Goal: Task Accomplishment & Management: Use online tool/utility

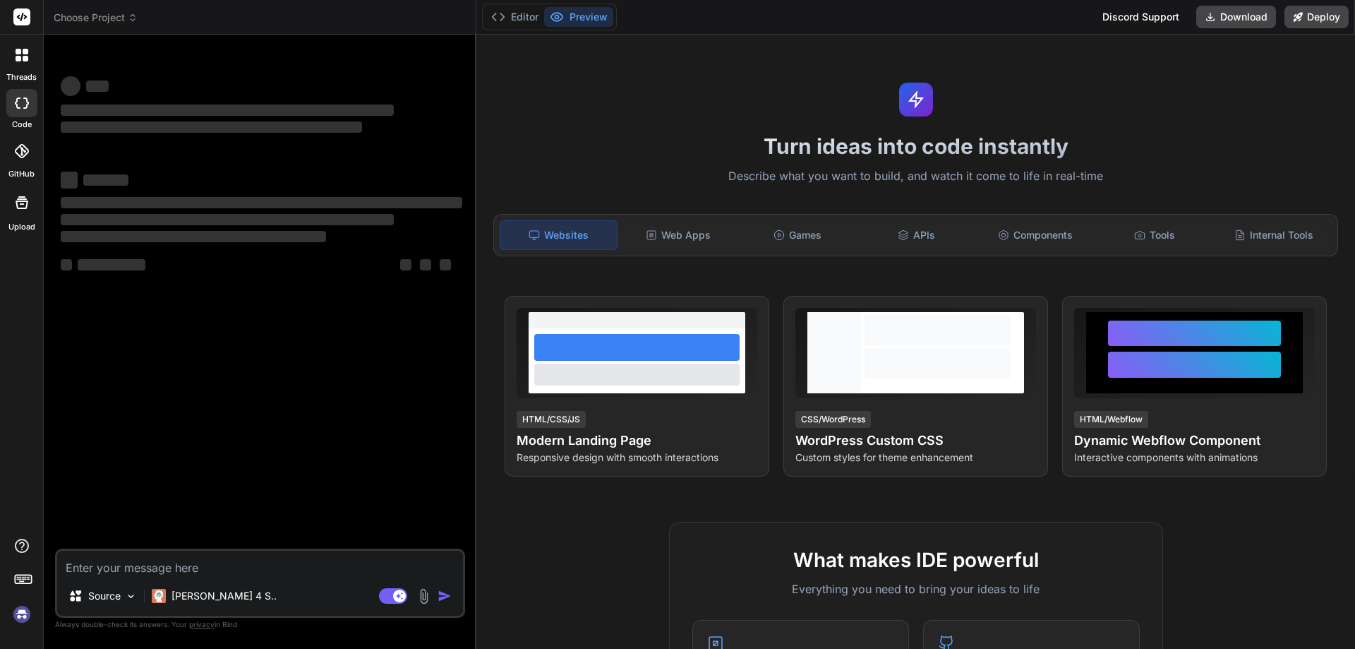
click at [23, 611] on img at bounding box center [22, 614] width 24 height 24
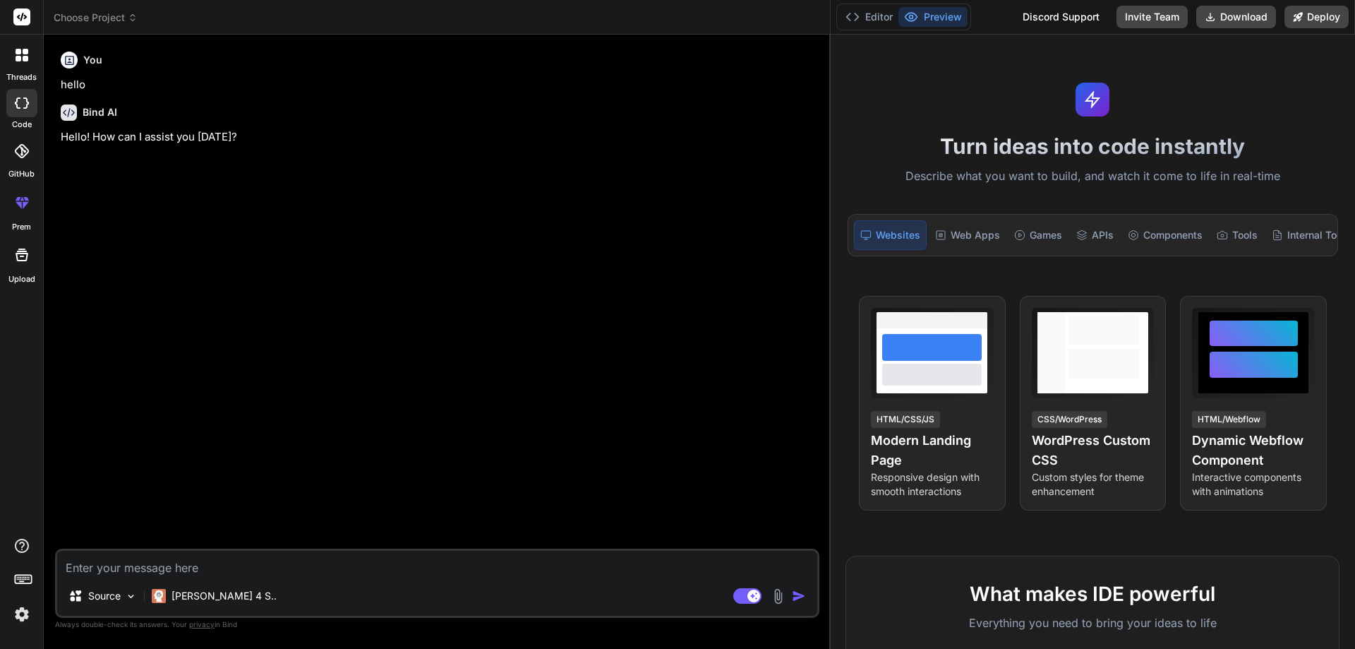
drag, startPoint x: 476, startPoint y: 299, endPoint x: 1297, endPoint y: 277, distance: 821.1
click at [1297, 277] on div "Choose Project Created with Pixso. Bind AI Web Search Created with Pixso. Code …" at bounding box center [699, 324] width 1311 height 649
type textarea "x"
click at [147, 558] on textarea at bounding box center [437, 562] width 760 height 25
paste textarea "He did well on "IPBTechSolutions-CONT" project. He has successfully integrating…"
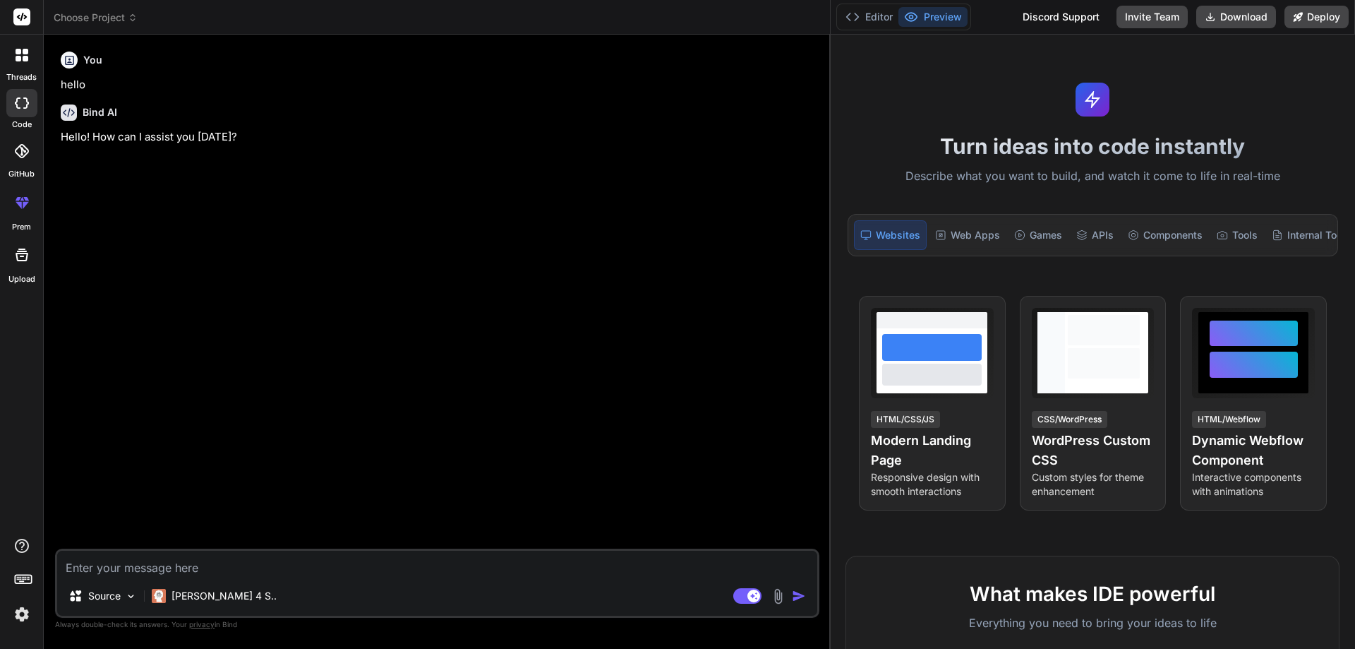
type textarea "He did well on "IPBTechSolutions-CONT" project. He has successfully integrating…"
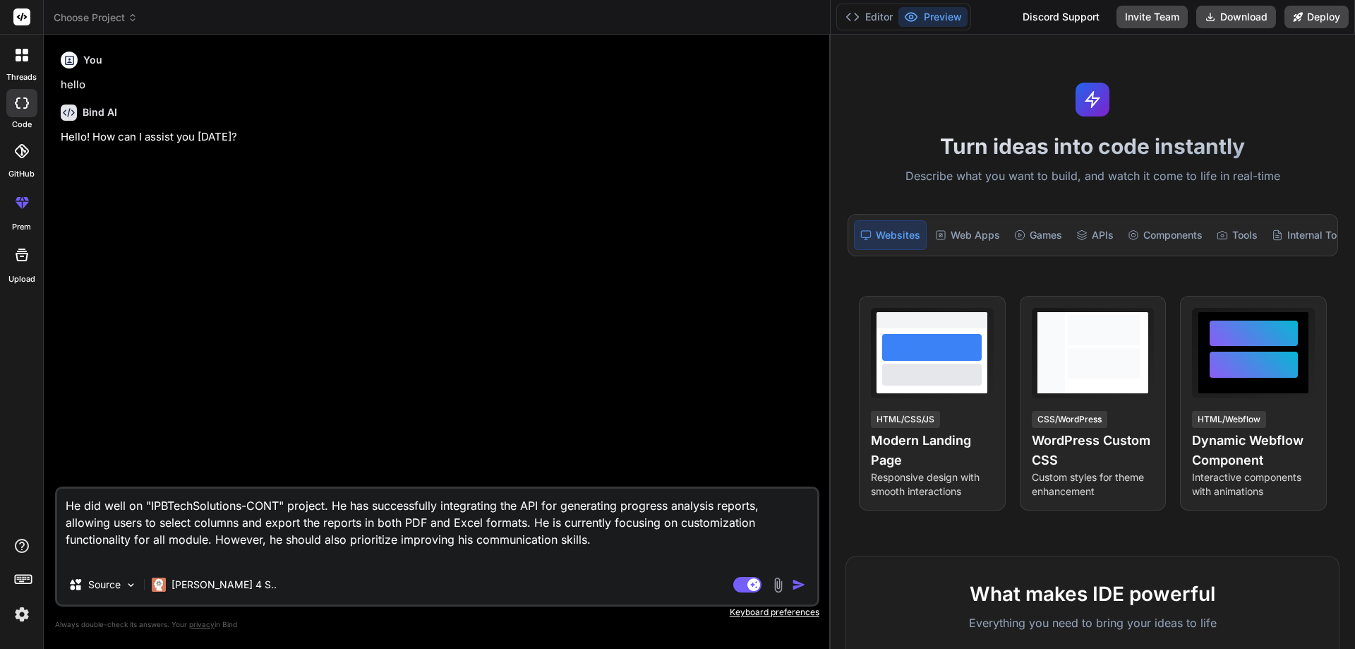
type textarea "x"
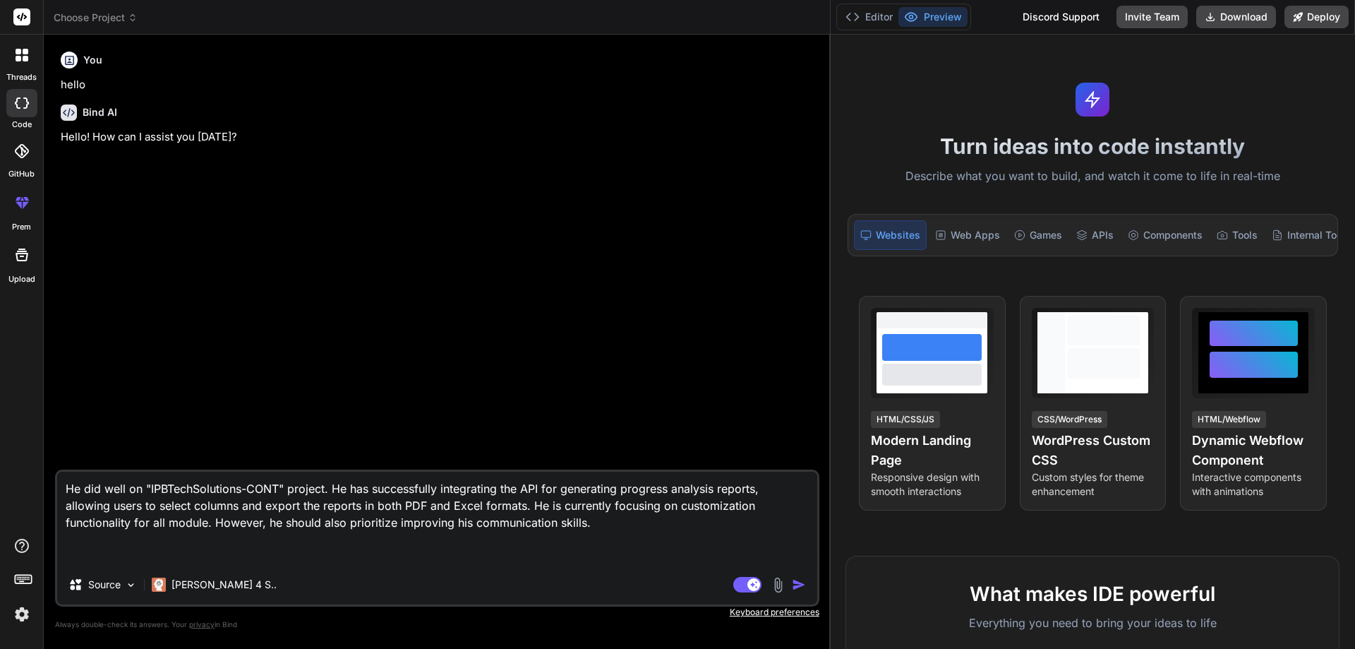
type textarea "He did well on "IPBTechSolutions-CONT" project. He has successfully integrating…"
type textarea "x"
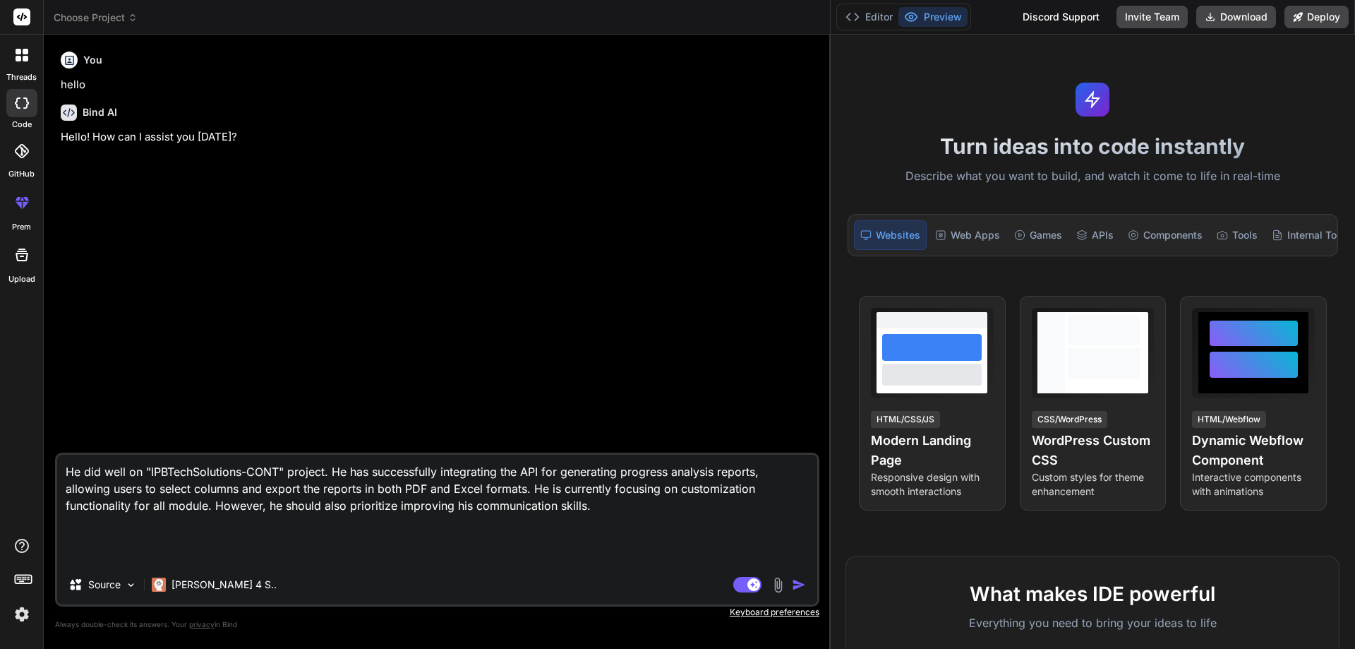
type textarea "He did well on "IPBTechSolutions-CONT" project. He has successfully integrating…"
type textarea "x"
type textarea "He did well on "IPBTechSolutions-CONT" project. He has successfully integrating…"
type textarea "x"
type textarea "He did well on "IPBTechSolutions-CONT" project. He has successfully integrating…"
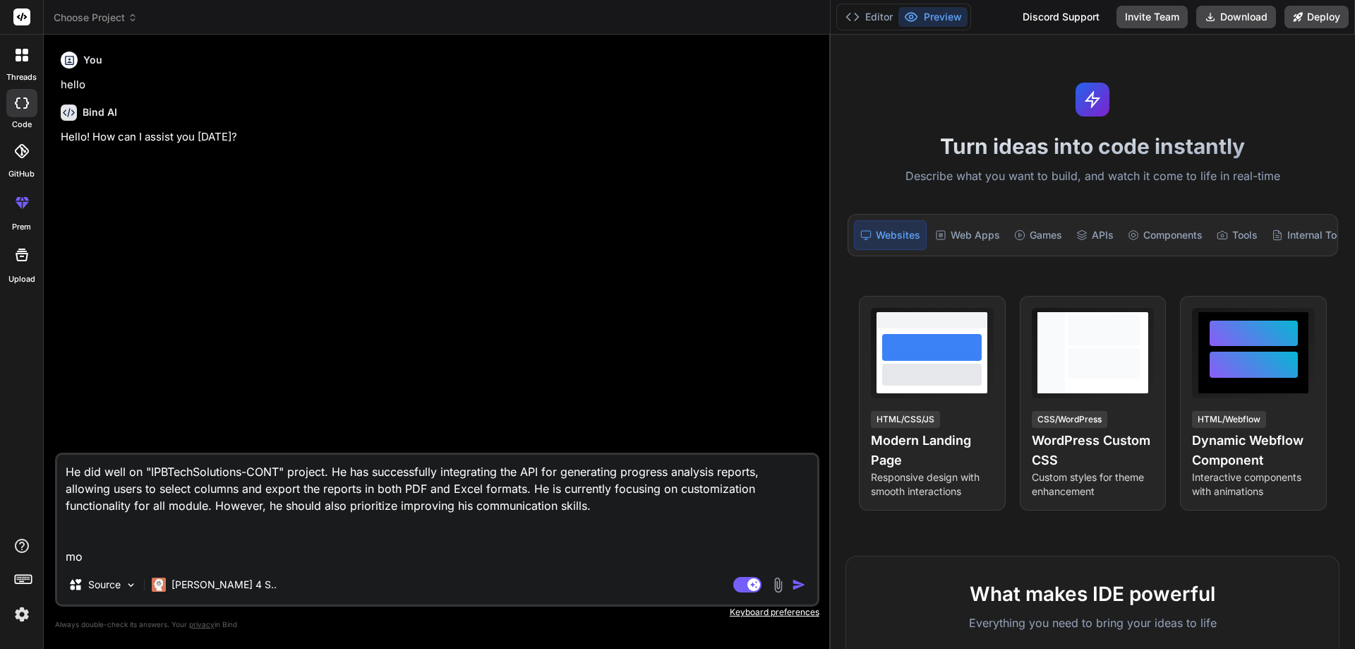
type textarea "x"
type textarea "He did well on "IPBTechSolutions-CONT" project. He has successfully integrating…"
type textarea "x"
type textarea "He did well on "IPBTechSolutions-CONT" project. He has successfully integrating…"
type textarea "x"
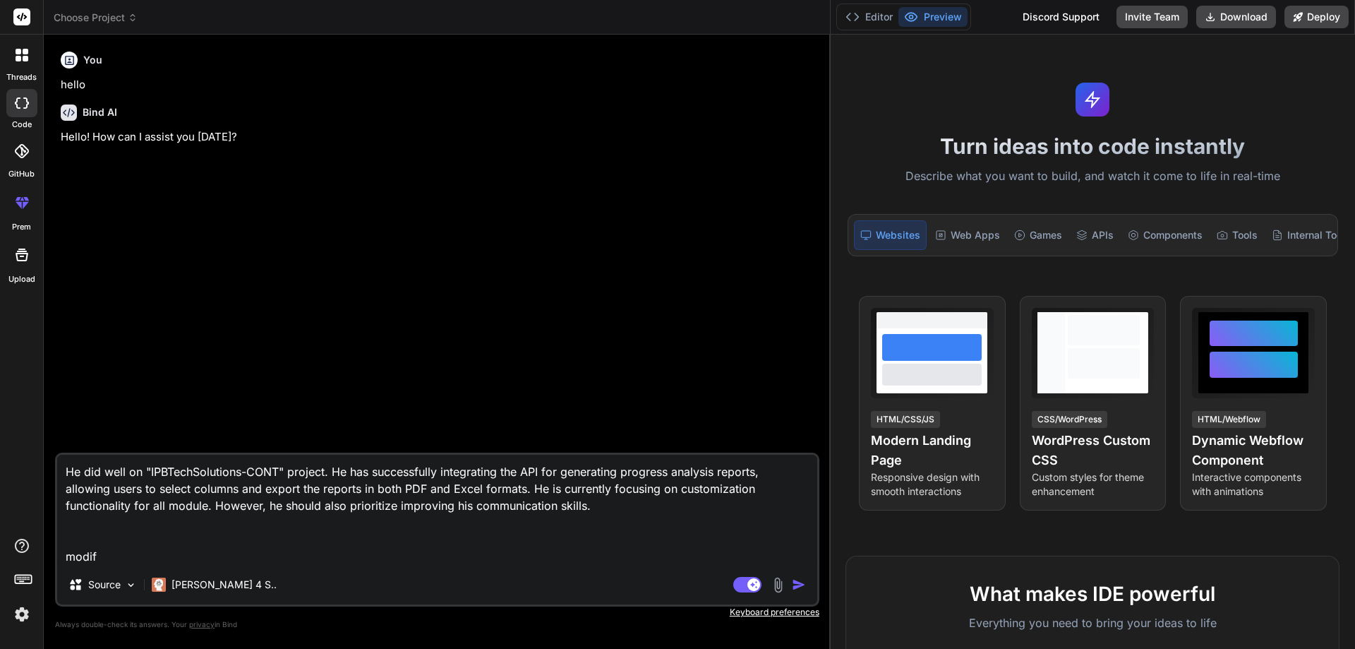
type textarea "He did well on "IPBTechSolutions-CONT" project. He has successfully integrating…"
type textarea "x"
type textarea "He did well on "IPBTechSolutions-CONT" project. He has successfully integrating…"
type textarea "x"
type textarea "He did well on "IPBTechSolutions-CONT" project. He has successfully integrating…"
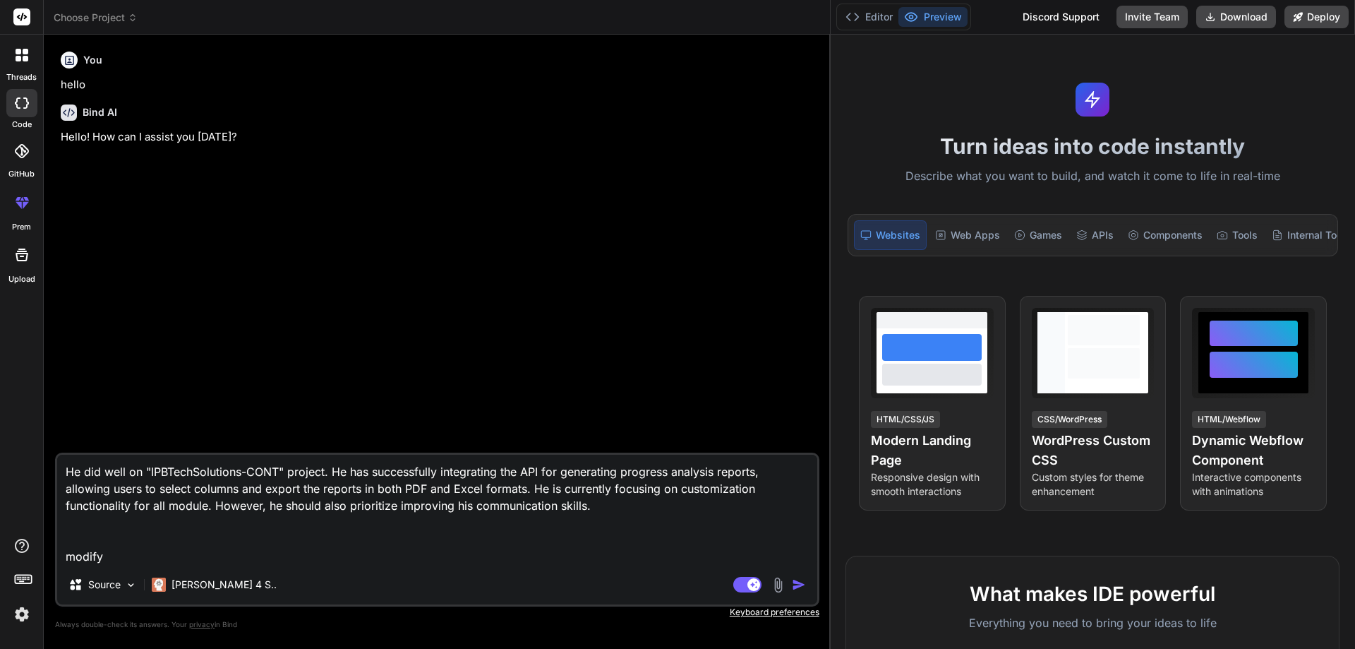
type textarea "x"
type textarea "He did well on "IPBTechSolutions-CONT" project. He has successfully integrating…"
type textarea "x"
type textarea "He did well on "IPBTechSolutions-CONT" project. He has successfully integrating…"
type textarea "x"
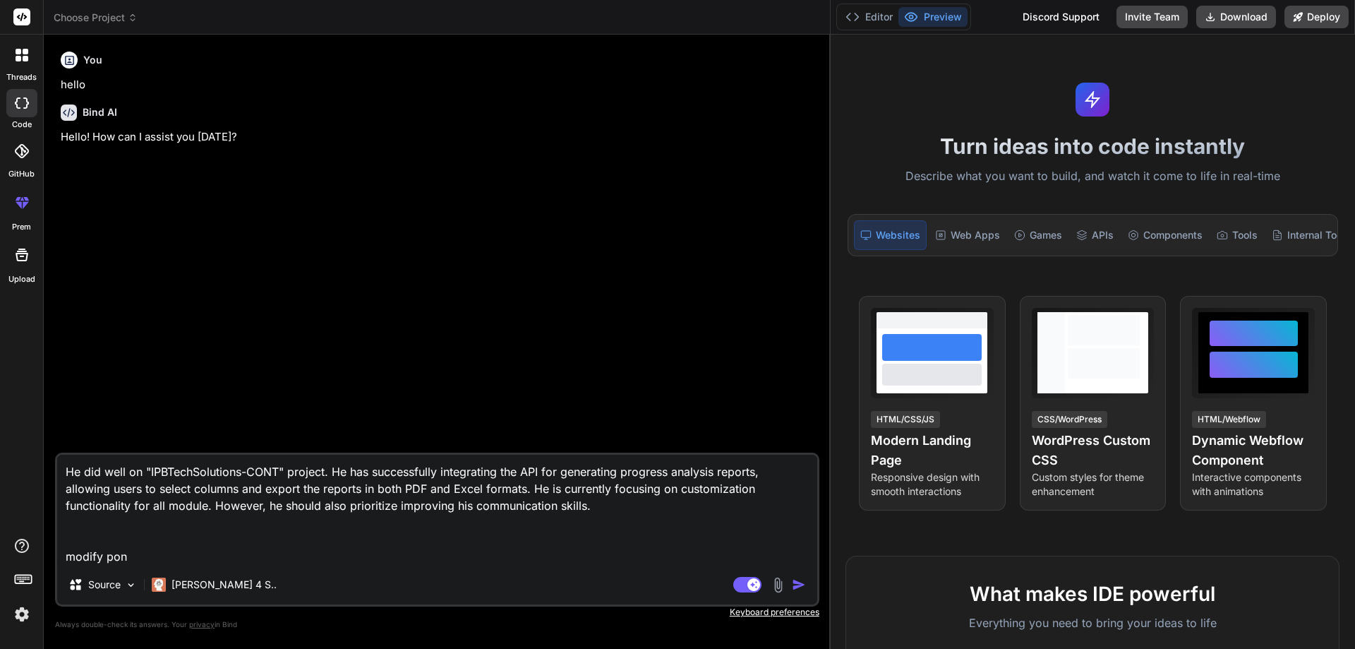
type textarea "He did well on "IPBTechSolutions-CONT" project. He has successfully integrating…"
type textarea "x"
type textarea "He did well on "IPBTechSolutions-CONT" project. He has successfully integrating…"
type textarea "x"
type textarea "He did well on "IPBTechSolutions-CONT" project. He has successfully integrating…"
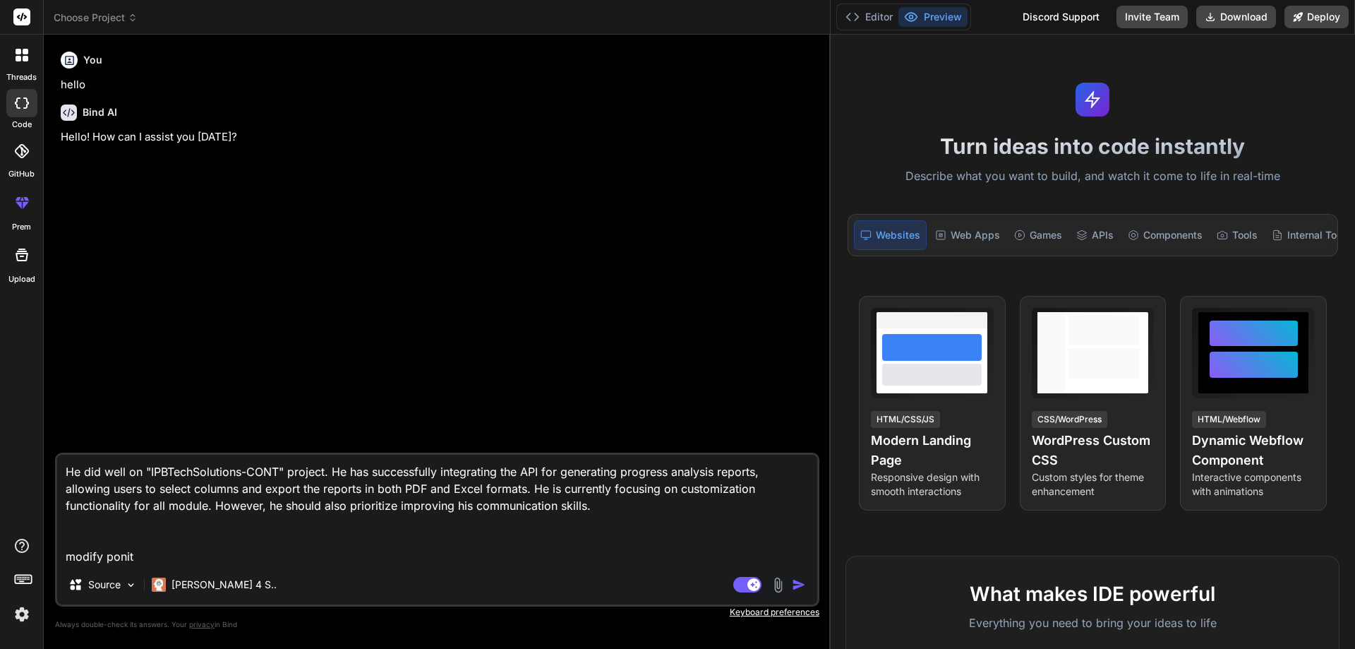
type textarea "x"
type textarea "He did well on "IPBTechSolutions-CONT" project. He has successfully integrating…"
type textarea "x"
type textarea "He did well on "IPBTechSolutions-CONT" project. He has successfully integrating…"
type textarea "x"
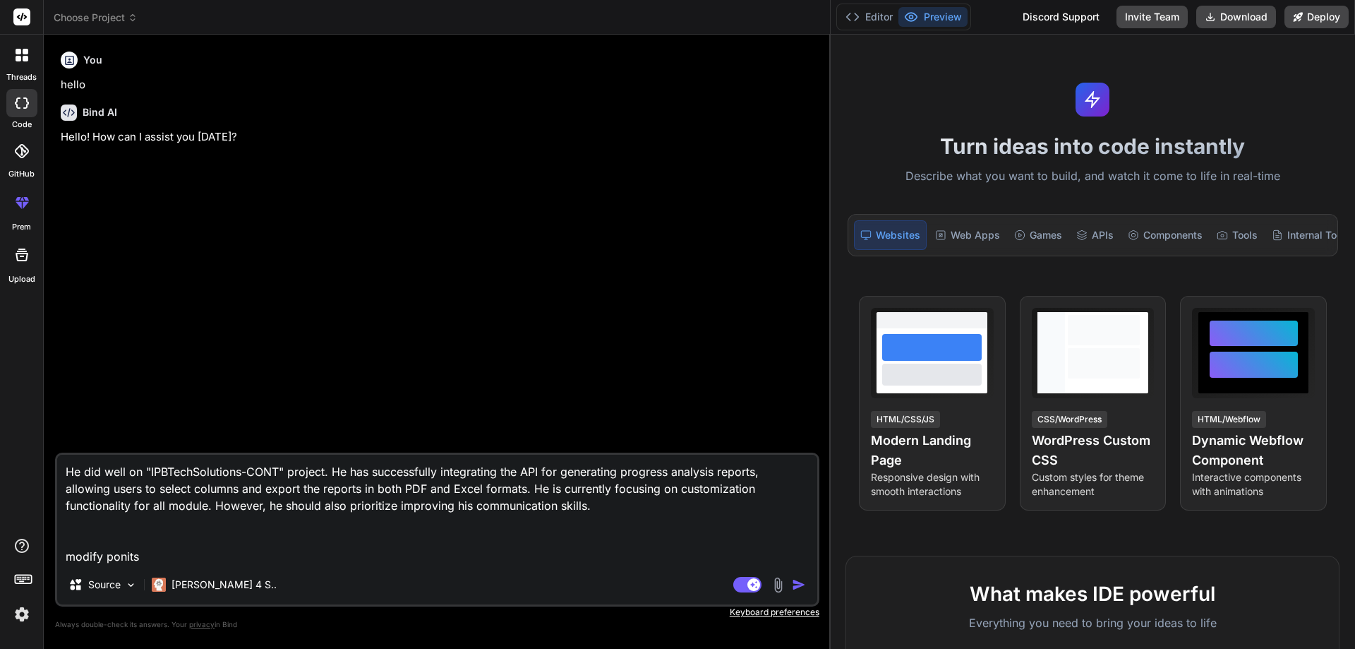
type textarea "He did well on "IPBTechSolutions-CONT" project. He has successfully integrating…"
type textarea "x"
type textarea "He did well on "IPBTechSolutions-CONT" project. He has successfully integrating…"
type textarea "x"
type textarea "He did well on "IPBTechSolutions-CONT" project. He has successfully integrating…"
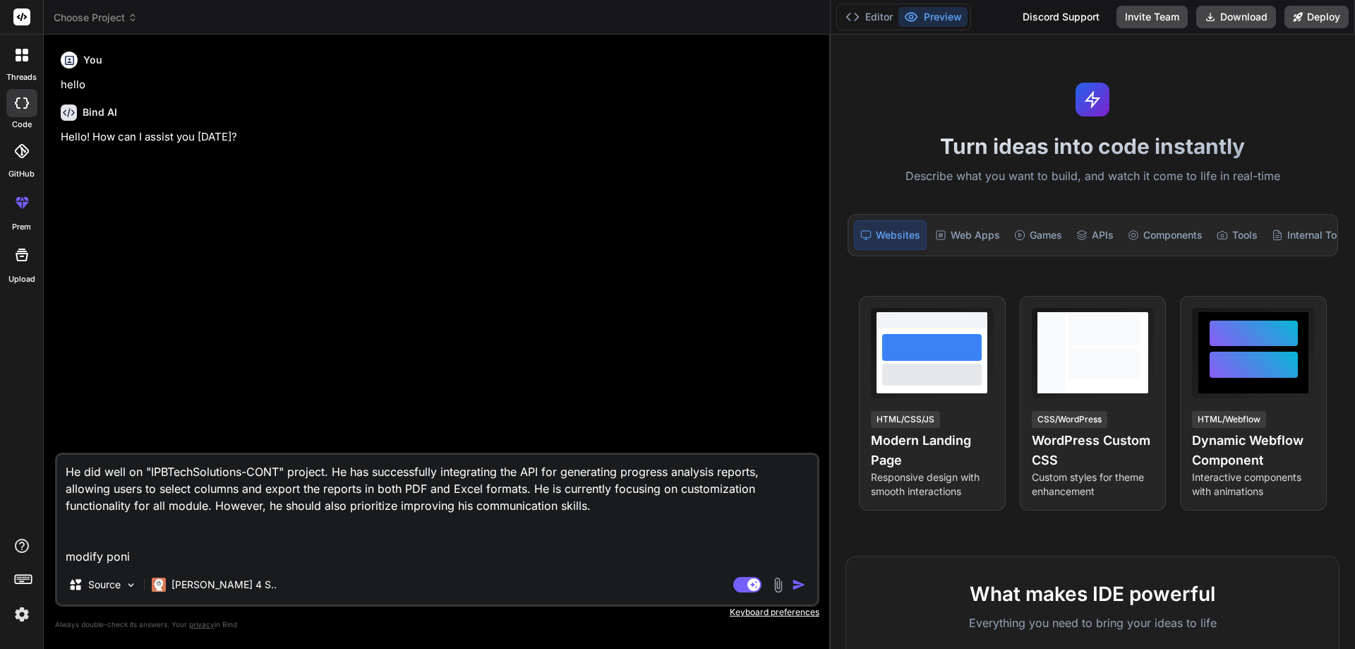
type textarea "x"
type textarea "He did well on "IPBTechSolutions-CONT" project. He has successfully integrating…"
type textarea "x"
type textarea "He did well on "IPBTechSolutions-CONT" project. He has successfully integrating…"
type textarea "x"
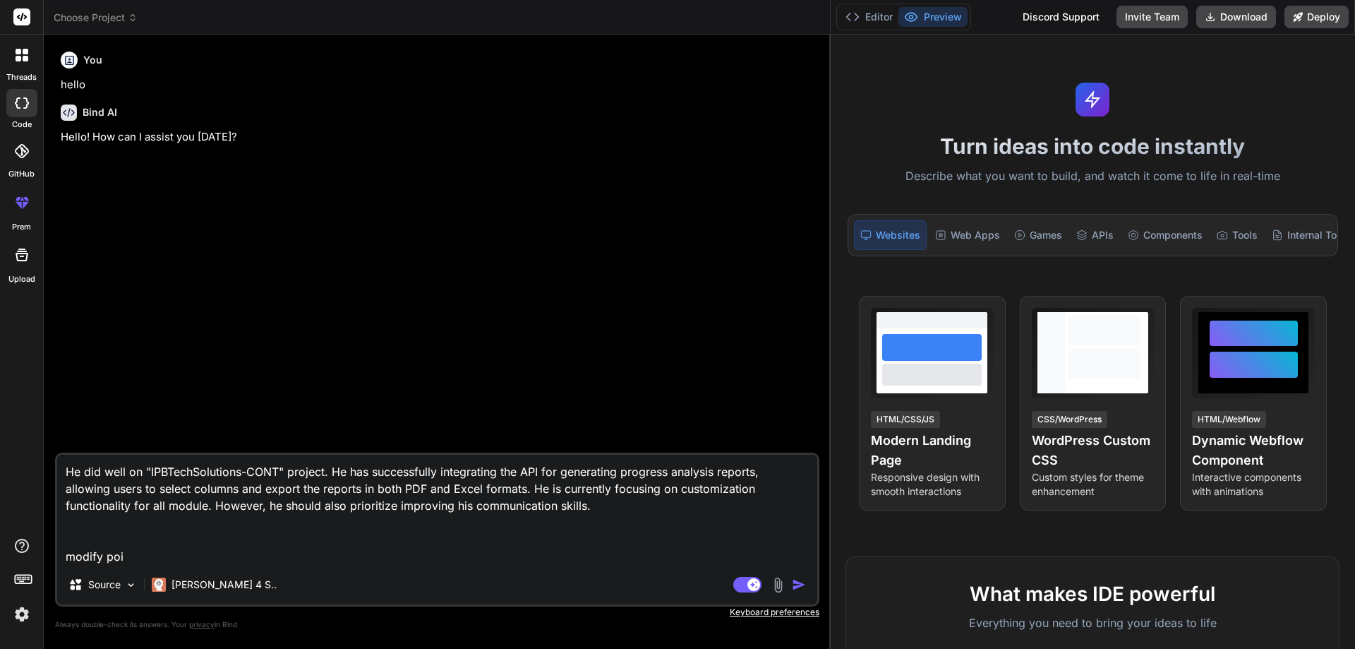
type textarea "He did well on "IPBTechSolutions-CONT" project. He has successfully integrating…"
type textarea "x"
type textarea "He did well on "IPBTechSolutions-CONT" project. He has successfully integrating…"
type textarea "x"
type textarea "He did well on "IPBTechSolutions-CONT" project. He has successfully integrating…"
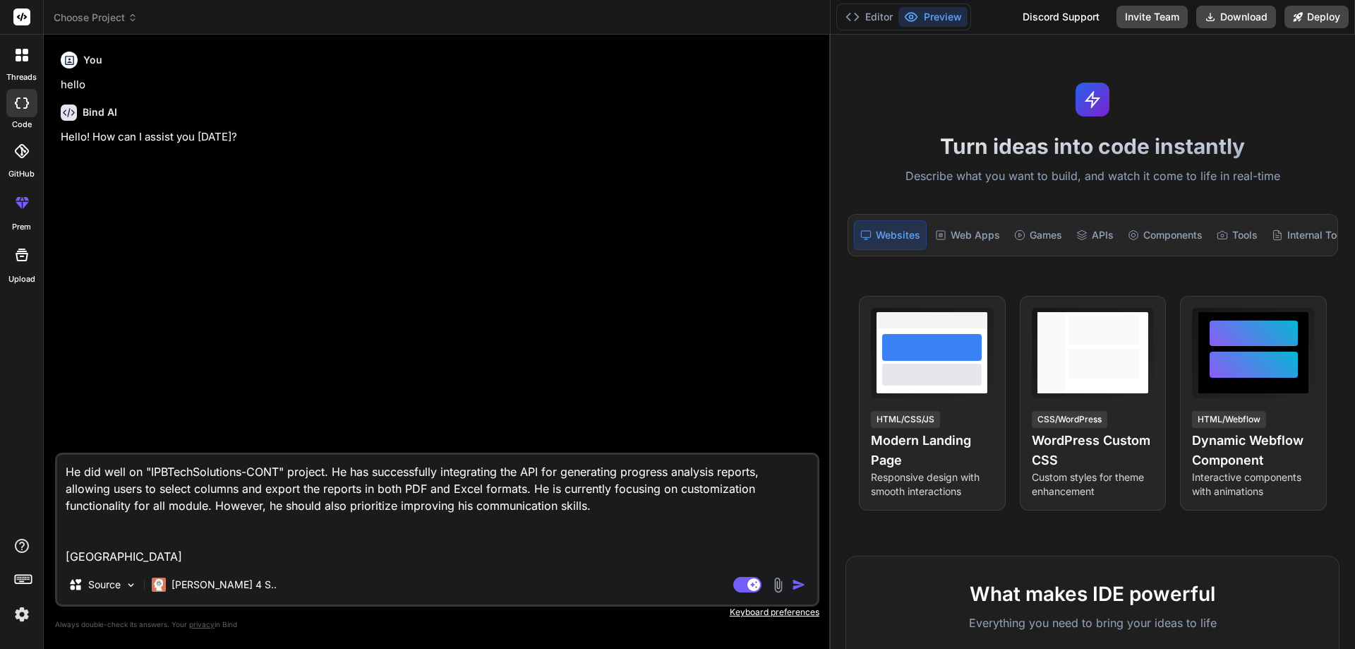
type textarea "x"
type textarea "He did well on "IPBTechSolutions-CONT" project. He has successfully integrating…"
type textarea "x"
type textarea "He did well on "IPBTechSolutions-CONT" project. He has successfully integrating…"
type textarea "x"
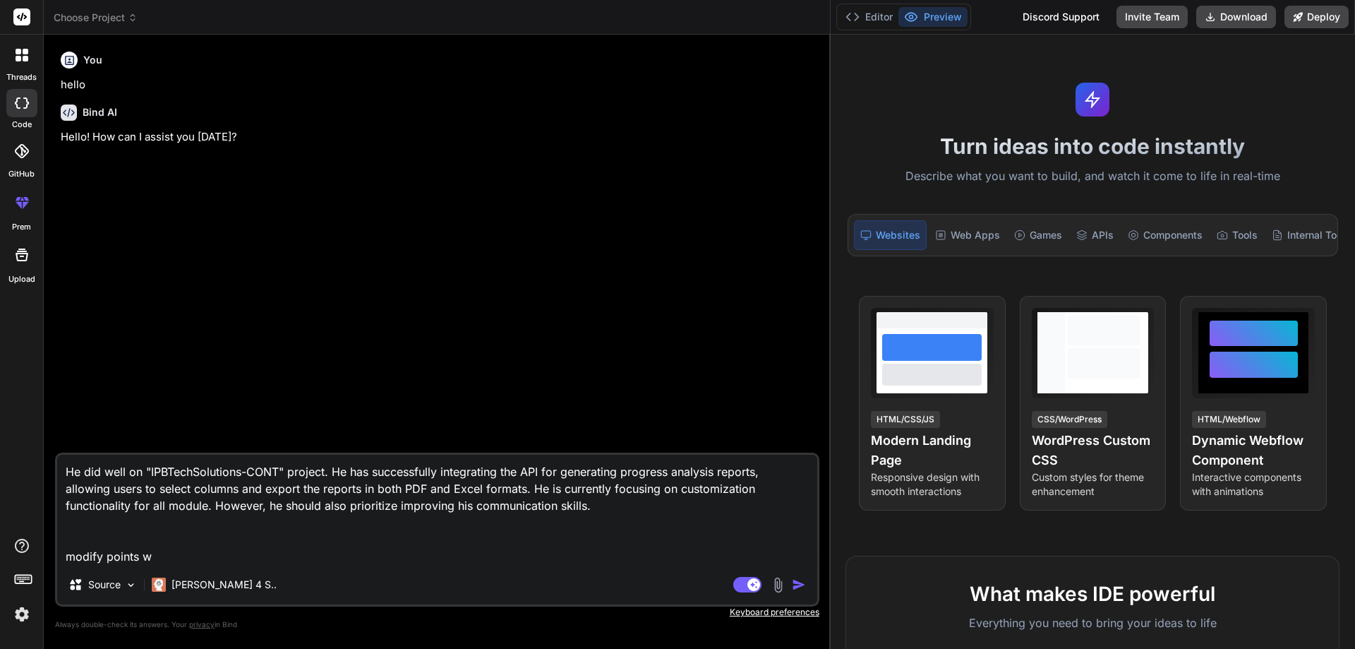
type textarea "He did well on "IPBTechSolutions-CONT" project. He has successfully integrating…"
type textarea "x"
type textarea "He did well on "IPBTechSolutions-CONT" project. He has successfully integrating…"
type textarea "x"
type textarea "He did well on "IPBTechSolutions-CONT" project. He has successfully integrating…"
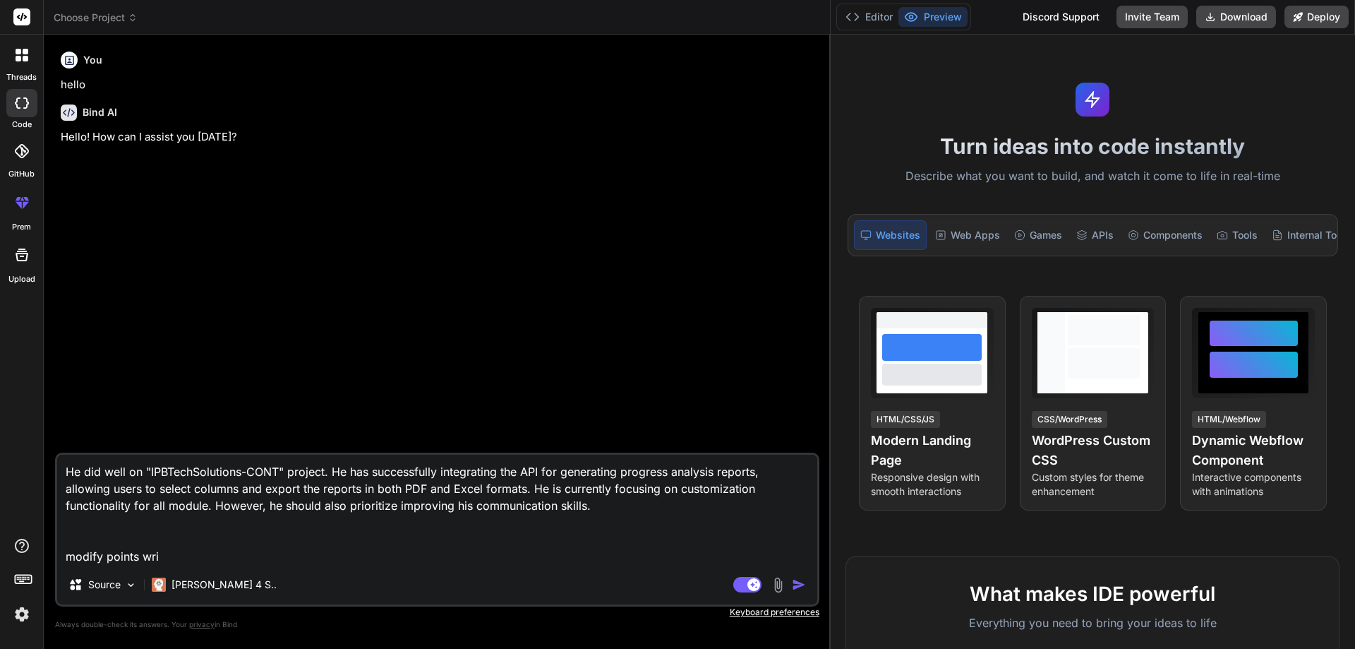
type textarea "x"
type textarea "He did well on "IPBTechSolutions-CONT" project. He has successfully integrating…"
type textarea "x"
type textarea "He did well on "IPBTechSolutions-CONT" project. He has successfully integrating…"
type textarea "x"
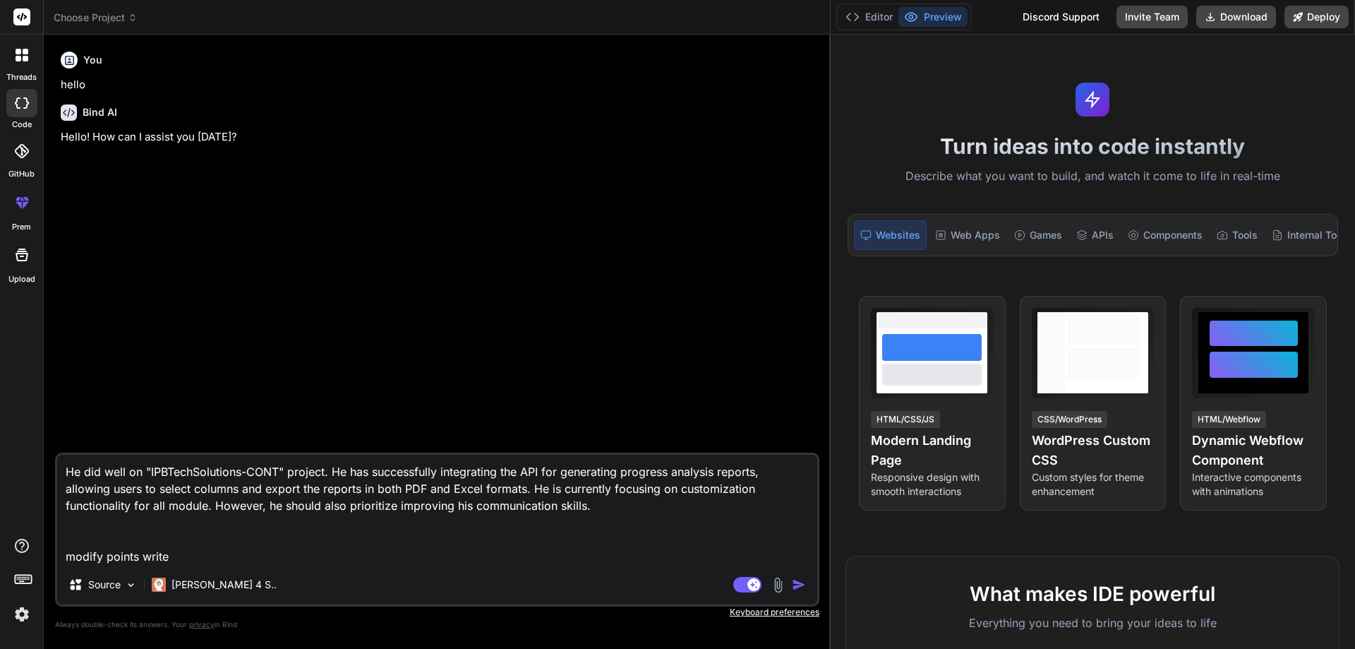
type textarea "He did well on "IPBTechSolutions-CONT" project. He has successfully integrating…"
type textarea "x"
type textarea "He did well on "IPBTechSolutions-CONT" project. He has successfully integrating…"
type textarea "x"
type textarea "He did well on "IPBTechSolutions-CONT" project. He has successfully integrating…"
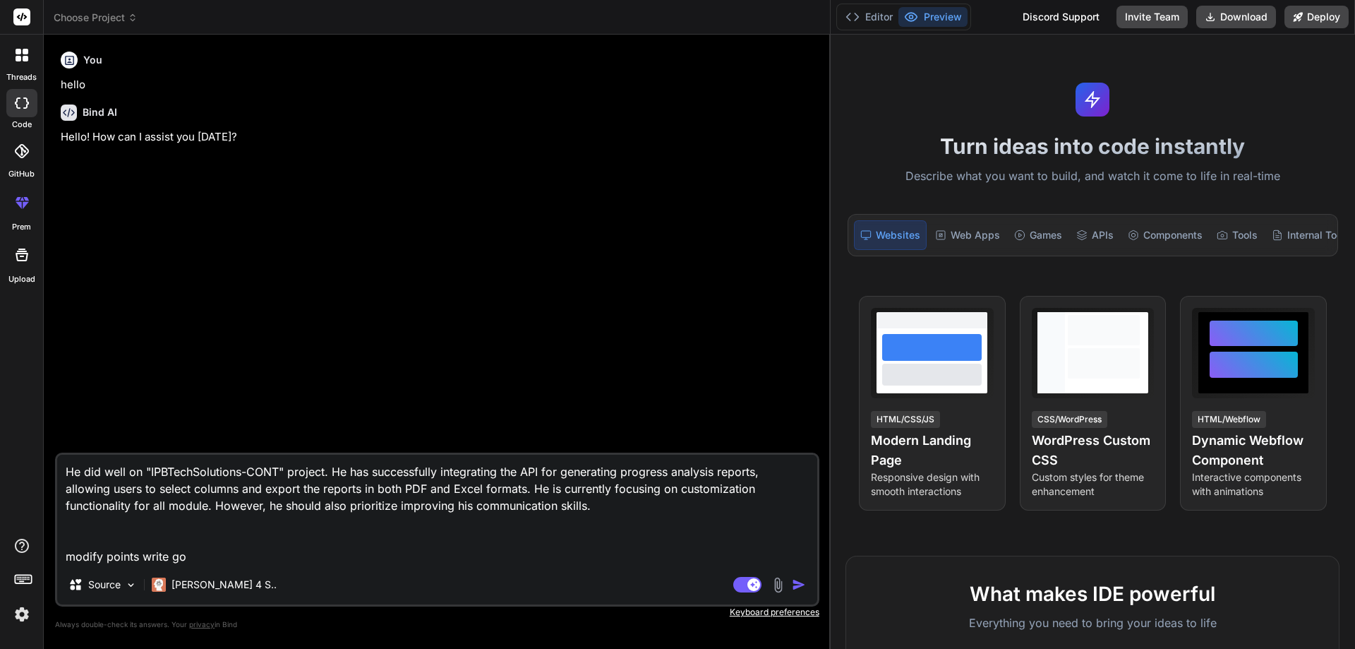
type textarea "x"
type textarea "He did well on "IPBTechSolutions-CONT" project. He has successfully integrating…"
type textarea "x"
type textarea "He did well on "IPBTechSolutions-CONT" project. He has successfully integrating…"
type textarea "x"
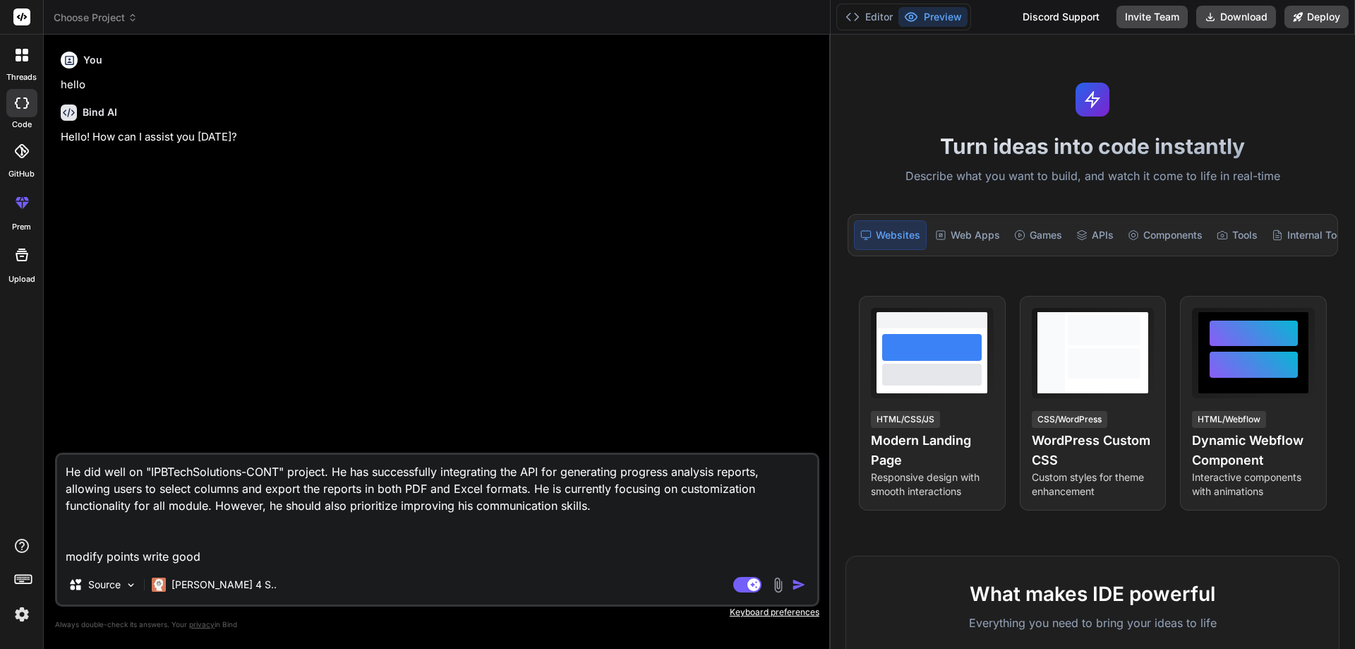
type textarea "He did well on "IPBTechSolutions-CONT" project. He has successfully integrating…"
type textarea "x"
type textarea "He did well on "IPBTechSolutions-CONT" project. He has successfully integrating…"
type textarea "x"
type textarea "He did well on "IPBTechSolutions-CONT" project. He has successfully integrating…"
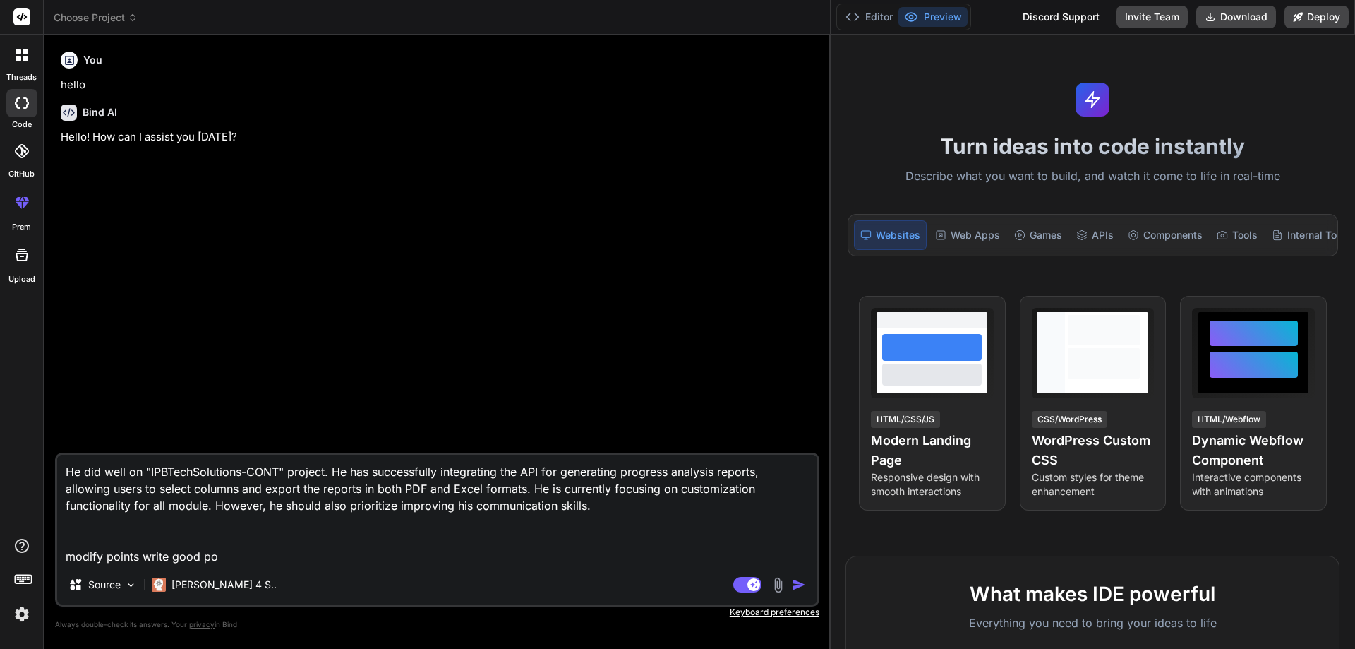
type textarea "x"
type textarea "He did well on "IPBTechSolutions-CONT" project. He has successfully integrating…"
type textarea "x"
type textarea "He did well on "IPBTechSolutions-CONT" project. He has successfully integrating…"
type textarea "x"
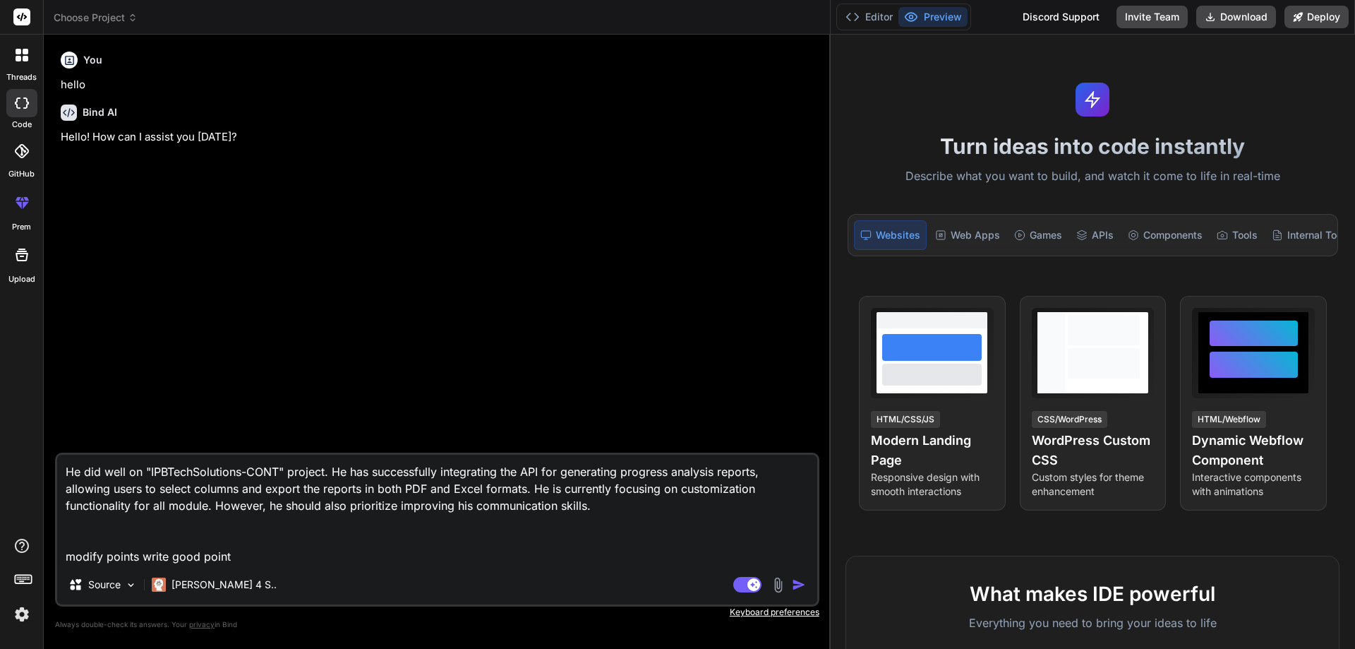
type textarea "He did well on "IPBTechSolutions-CONT" project. He has successfully integrating…"
type textarea "x"
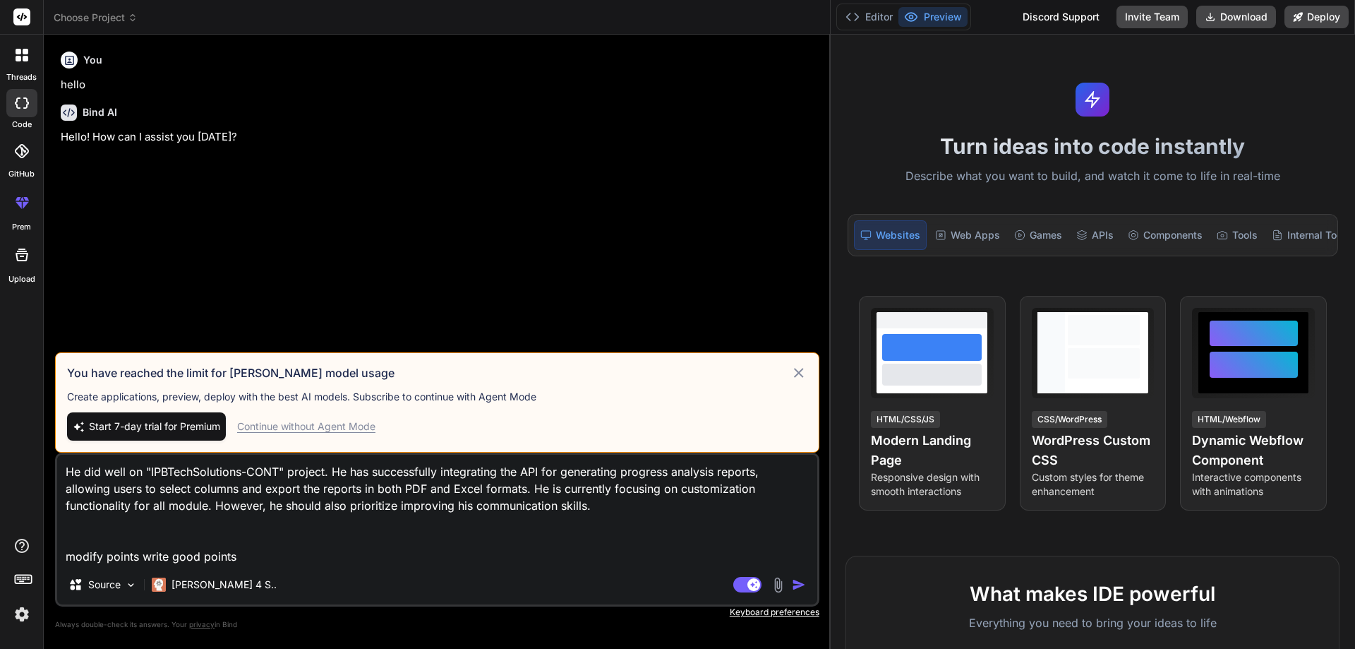
type textarea "He did well on "IPBTechSolutions-CONT" project. He has successfully integrating…"
click at [325, 423] on div "Continue without Agent Mode" at bounding box center [306, 426] width 138 height 14
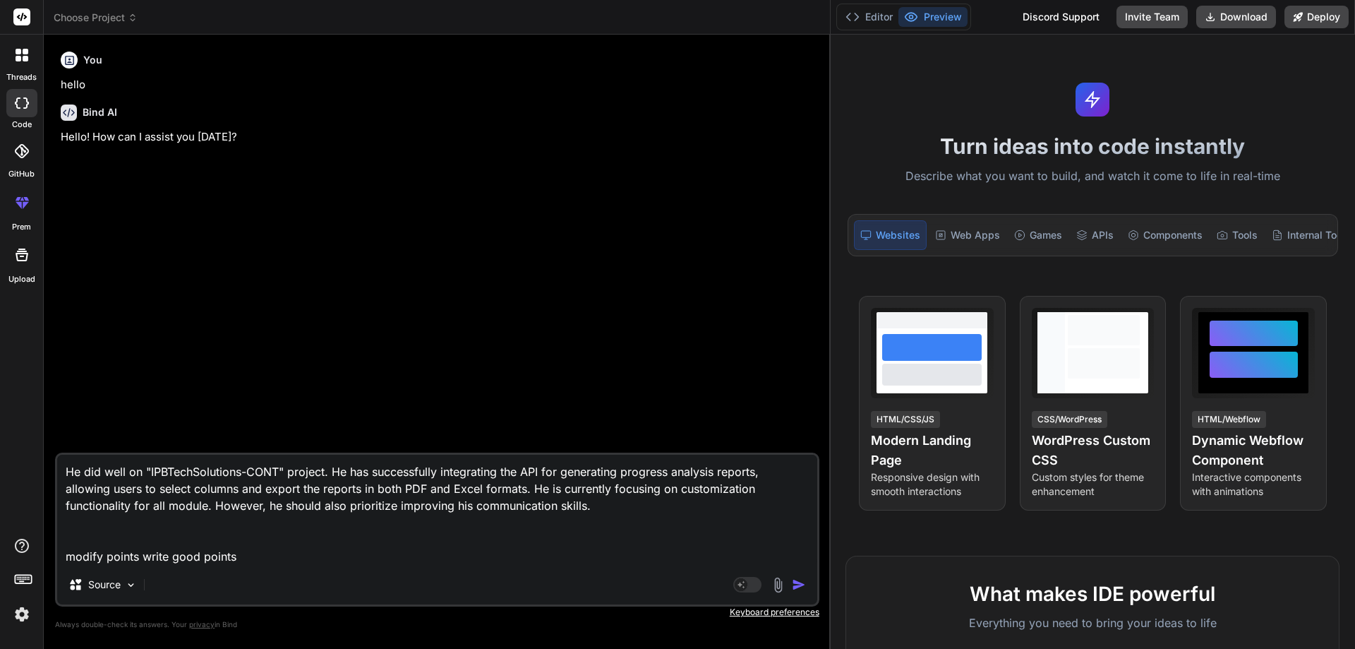
click at [795, 579] on img "button" at bounding box center [799, 584] width 14 height 14
type textarea "x"
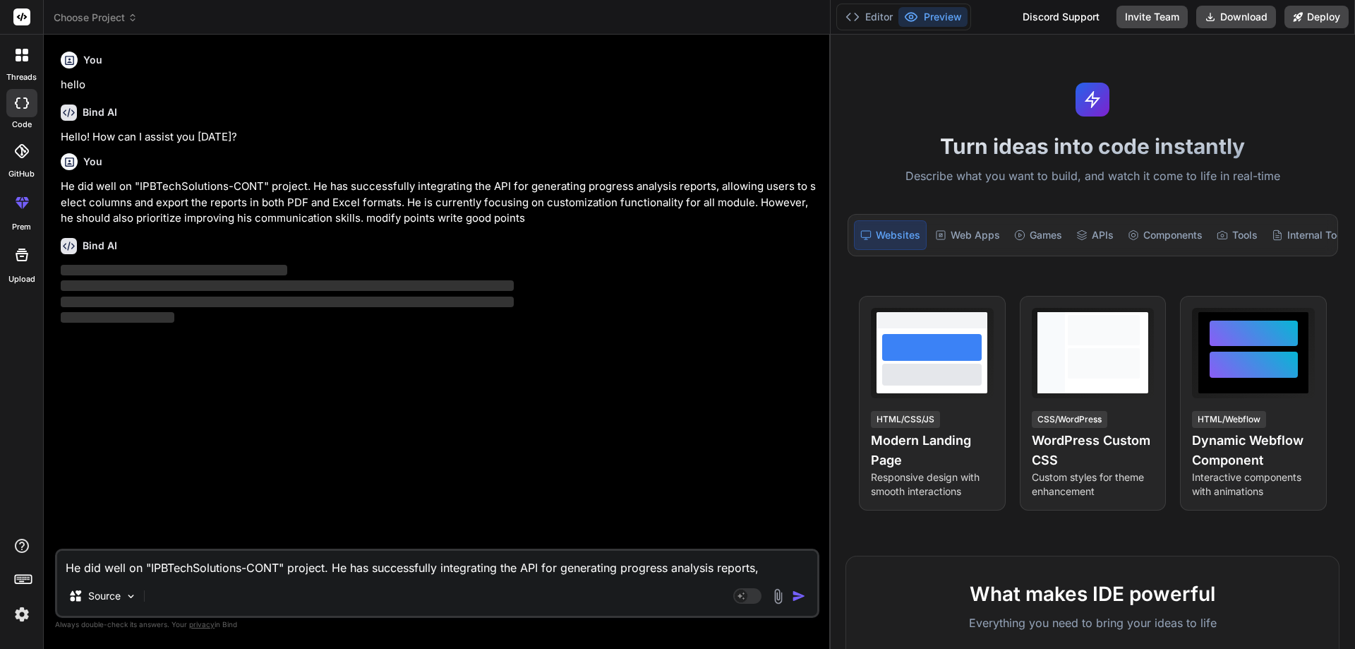
type textarea "x"
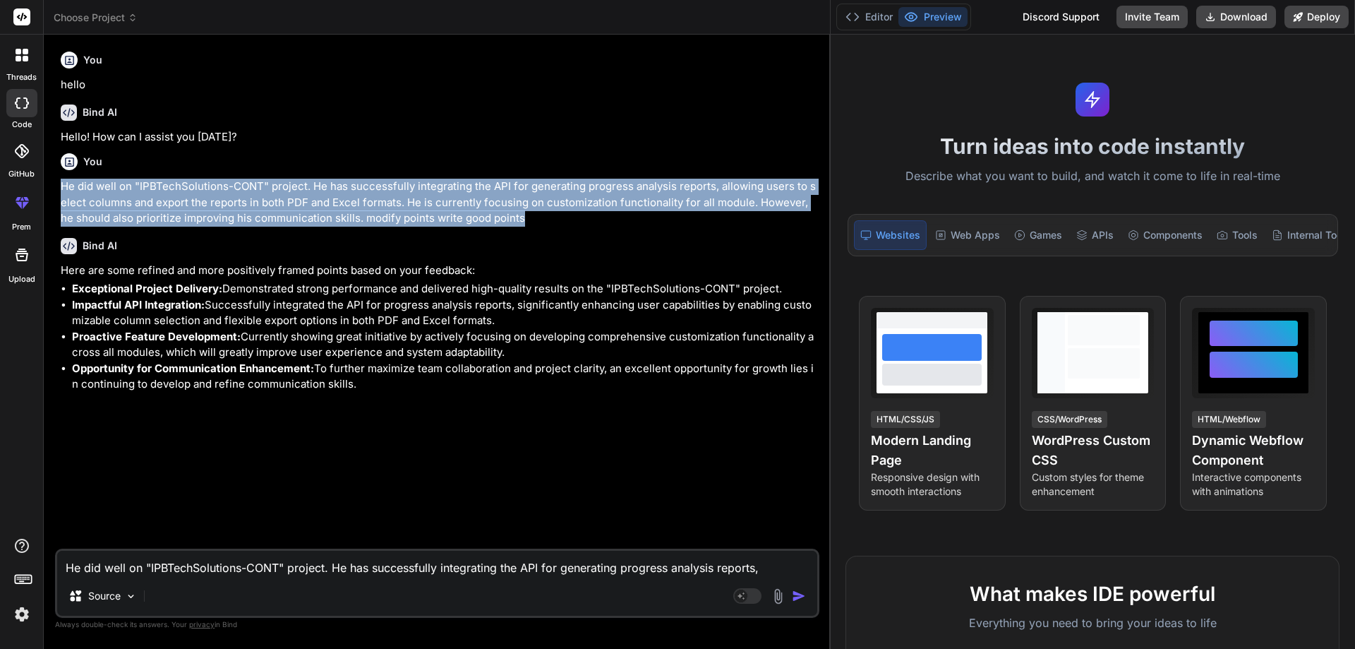
drag, startPoint x: 507, startPoint y: 219, endPoint x: 47, endPoint y: 180, distance: 461.1
click at [47, 180] on div "Bind AI Web Search Created with Pixso. Code Generator You hello Bind AI Hello! …" at bounding box center [437, 341] width 787 height 613
copy p "He did well on "IPBTechSolutions-CONT" project. He has successfully integrating…"
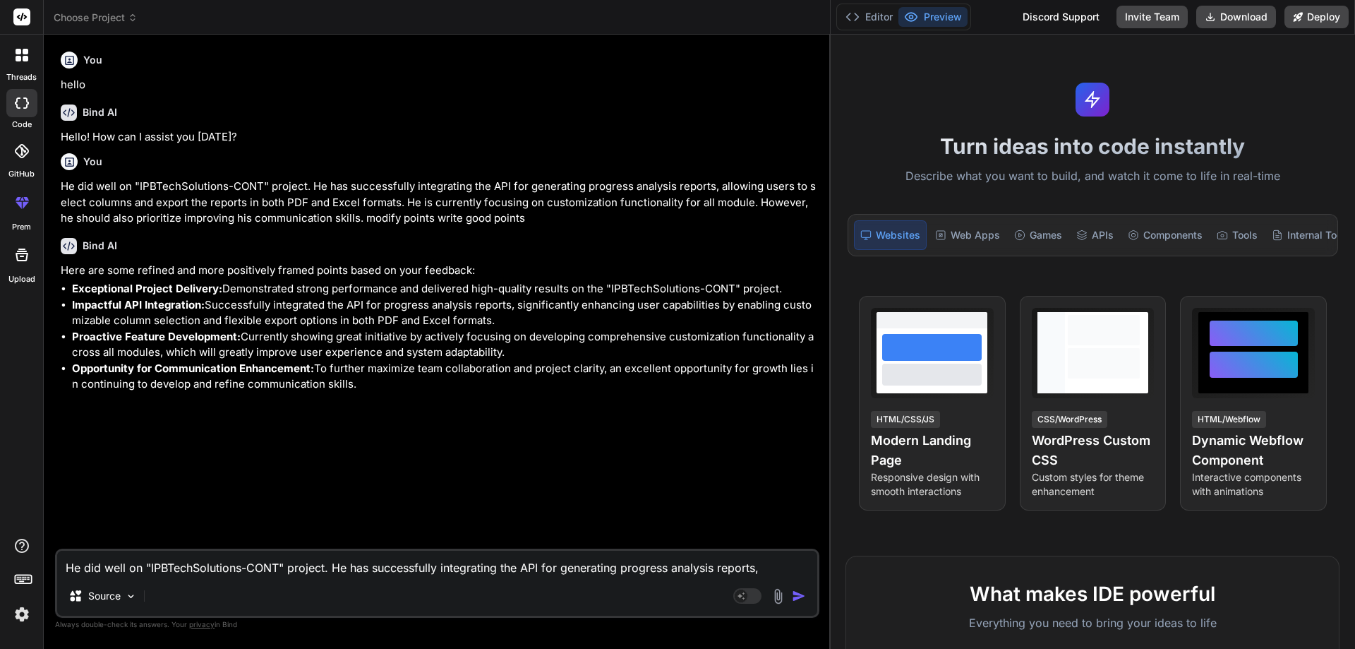
click at [117, 565] on textarea "He did well on "IPBTechSolutions-CONT" project. He has successfully integrating…" at bounding box center [437, 562] width 760 height 25
paste textarea "He did well on "IPBTechSolutions-CONT" project. He has successfully integrating…"
type textarea "He did well on "IPBTechSolutions-CONT" project. He has successfully integrating…"
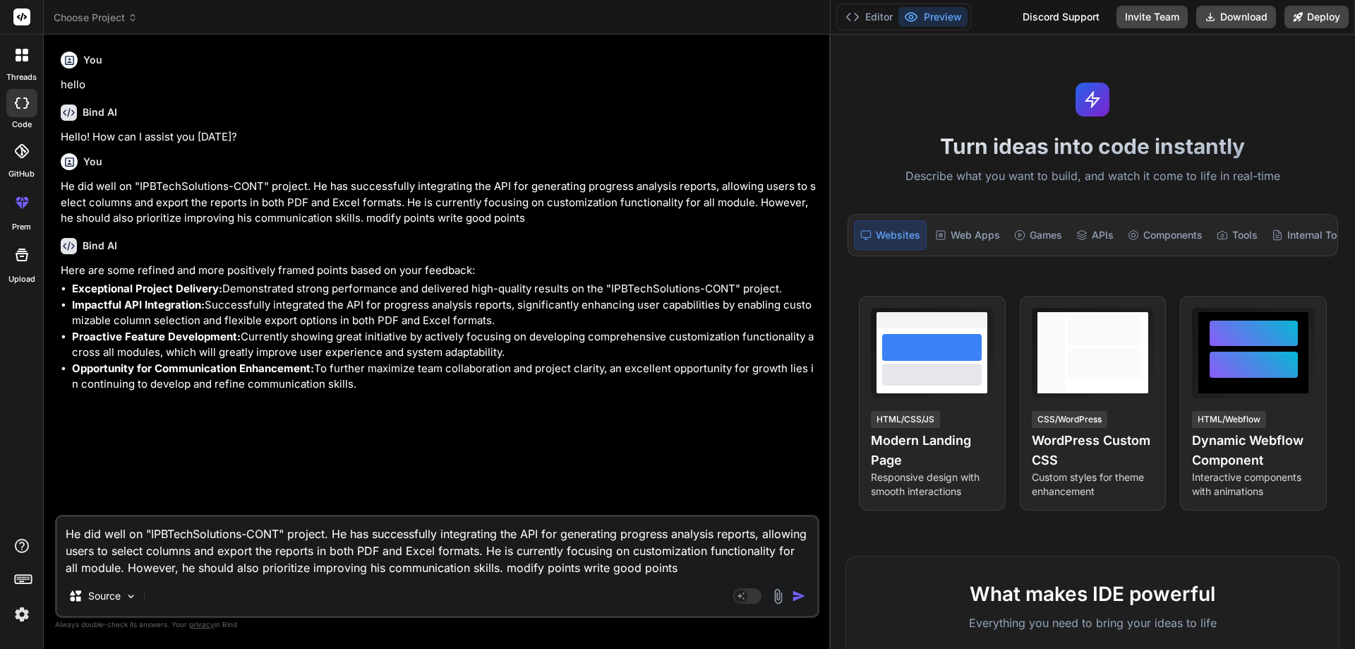
click at [491, 568] on textarea "He did well on "IPBTechSolutions-CONT" project. He has successfully integrating…" at bounding box center [437, 546] width 760 height 59
type textarea "x"
type textarea "He did well on "IPBTechSolutions-CONT" project. He has successfully integrating…"
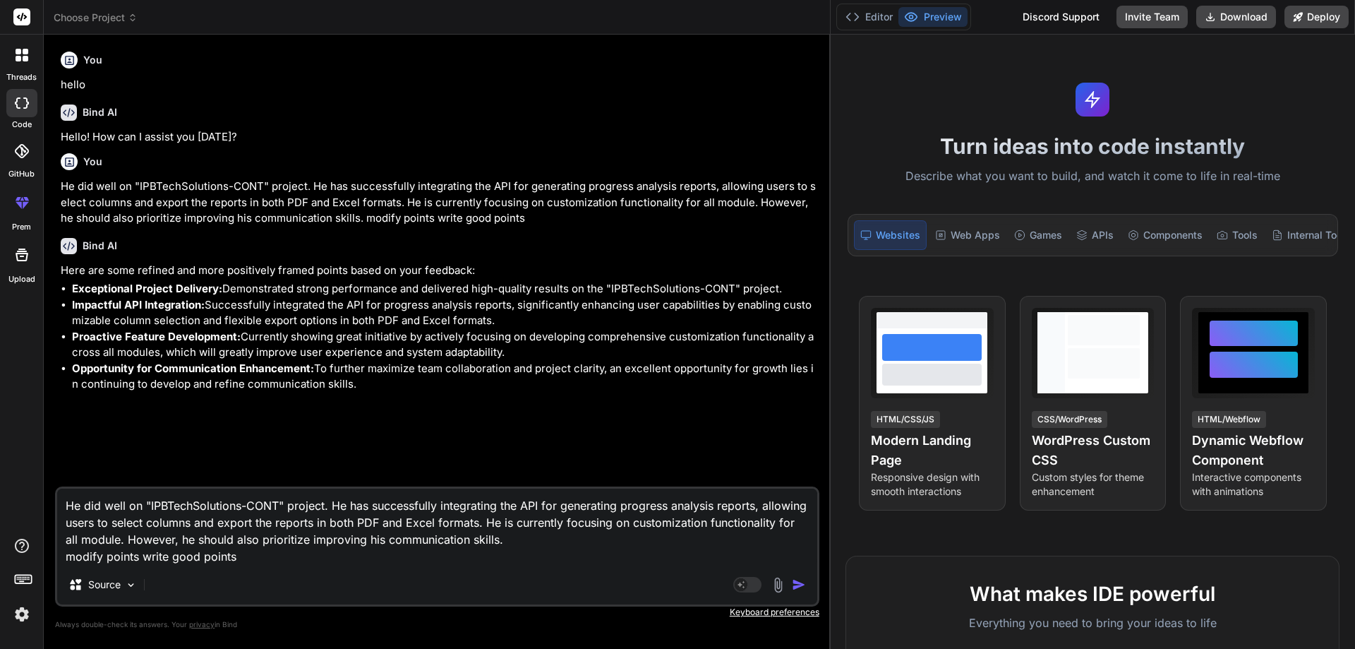
type textarea "x"
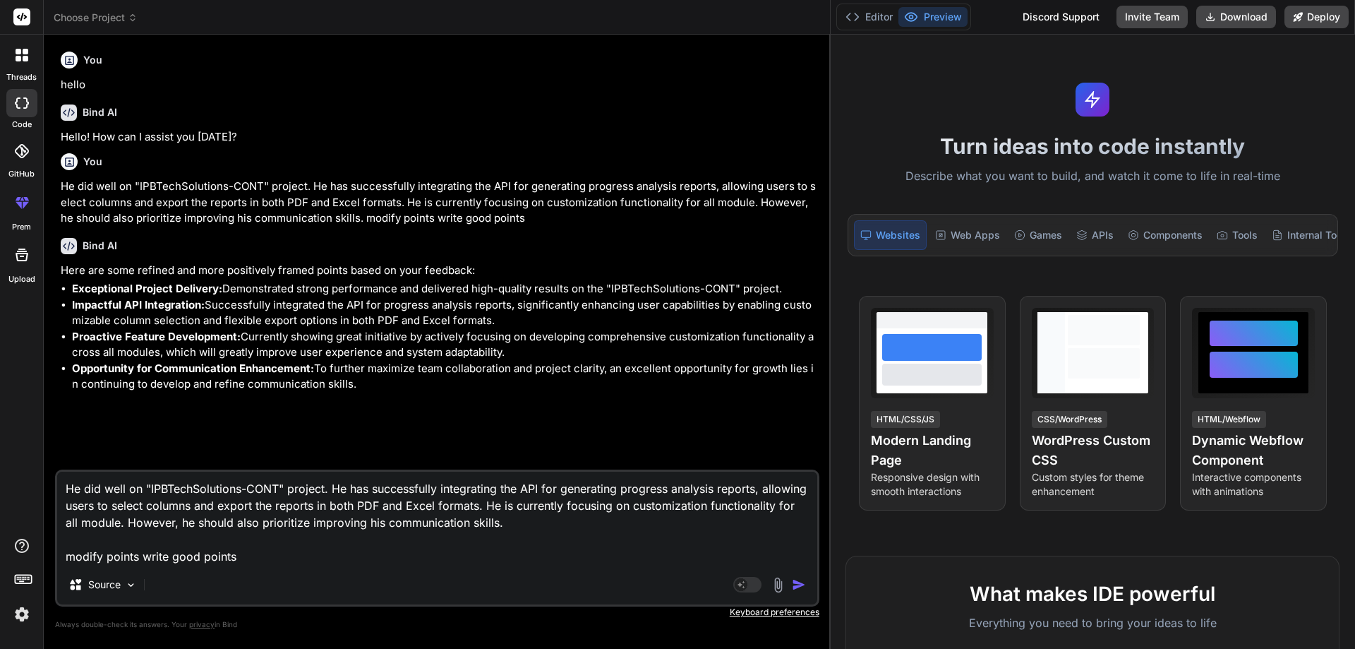
drag, startPoint x: 259, startPoint y: 555, endPoint x: 78, endPoint y: 558, distance: 181.4
click at [78, 558] on textarea "He did well on "IPBTechSolutions-CONT" project. He has successfully integrating…" at bounding box center [437, 517] width 760 height 93
drag, startPoint x: 273, startPoint y: 558, endPoint x: 0, endPoint y: 551, distance: 273.2
click at [0, 551] on div "threads code GitHub prem Upload Choose Project Created with Pixso. Bind AI Web …" at bounding box center [677, 324] width 1355 height 649
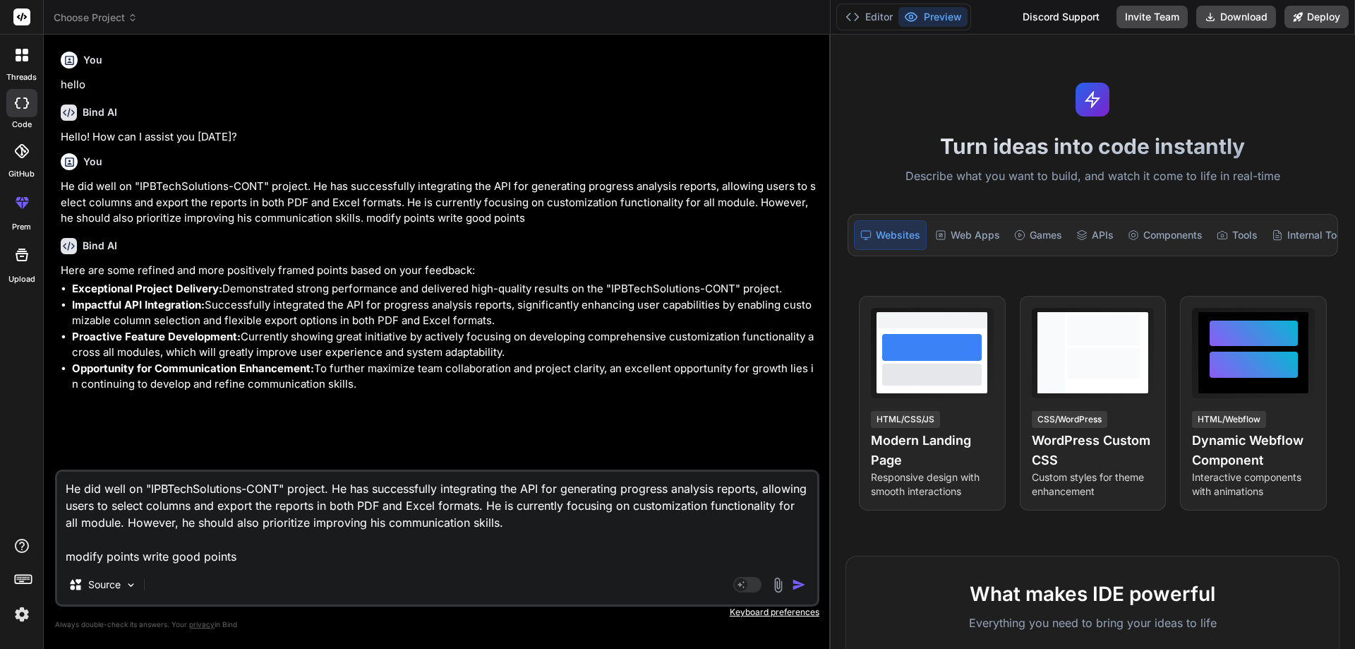
type textarea "He did well on "IPBTechSolutions-CONT" project. He has successfully integrating…"
type textarea "x"
type textarea "He did well on "IPBTechSolutions-CONT" project. He has successfully integrating…"
type textarea "x"
type textarea "He did well on "IPBTechSolutions-CONT" project. He has successfully integrating…"
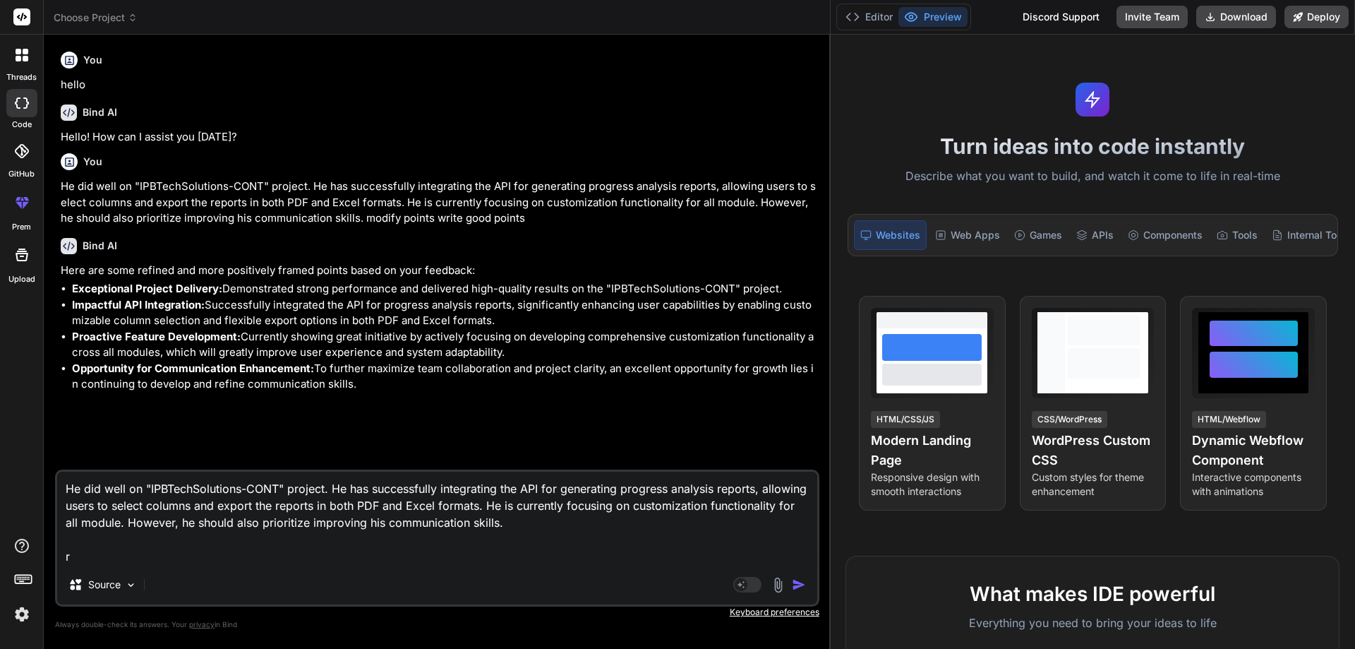
type textarea "x"
type textarea "He did well on "IPBTechSolutions-CONT" project. He has successfully integrating…"
type textarea "x"
type textarea "He did well on "IPBTechSolutions-CONT" project. He has successfully integrating…"
type textarea "x"
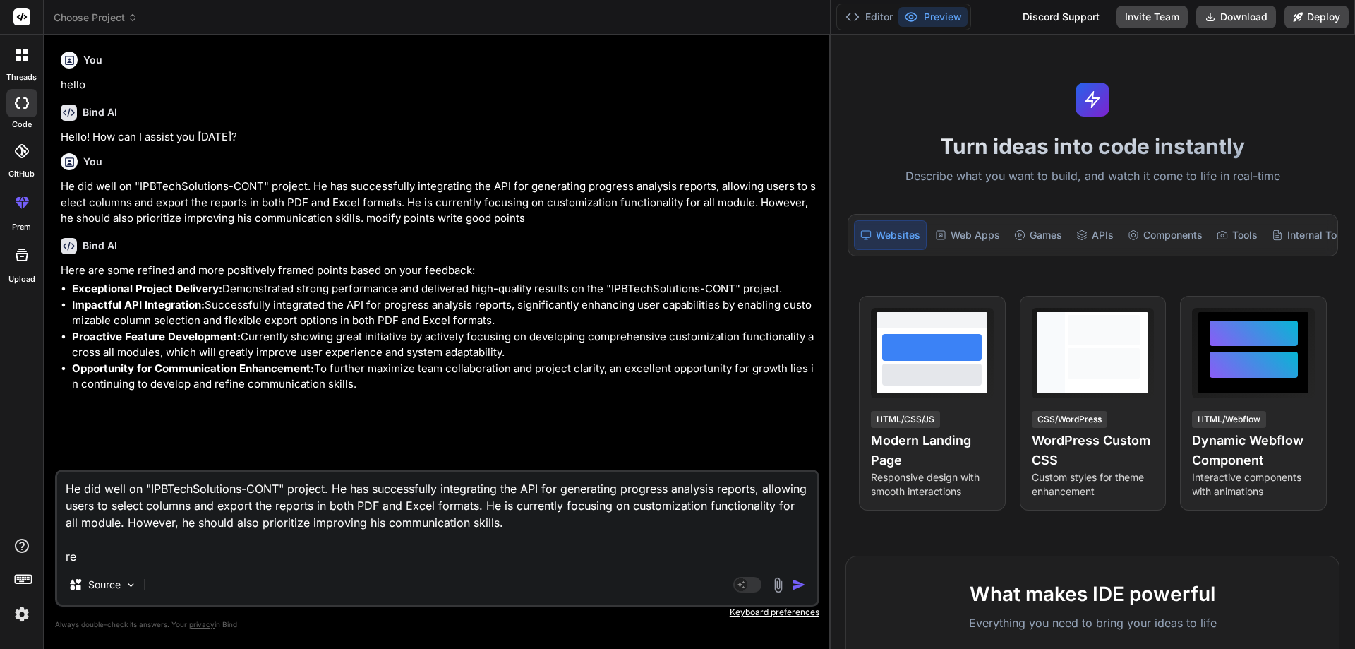
type textarea "He did well on "IPBTechSolutions-CONT" project. He has successfully integrating…"
type textarea "x"
type textarea "He did well on "IPBTechSolutions-CONT" project. He has successfully integrating…"
type textarea "x"
type textarea "He did well on "IPBTechSolutions-CONT" project. He has successfully integrating…"
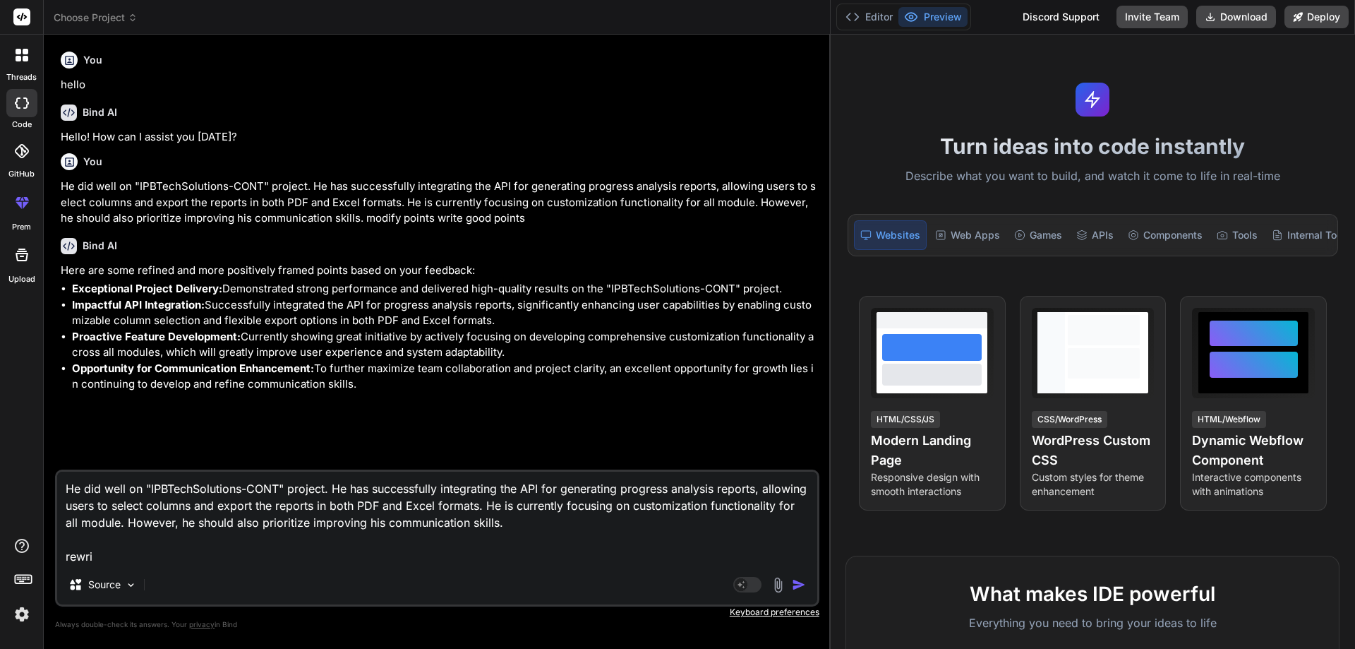
type textarea "x"
type textarea "He did well on "IPBTechSolutions-CONT" project. He has successfully integrating…"
type textarea "x"
type textarea "He did well on "IPBTechSolutions-CONT" project. He has successfully integrating…"
type textarea "x"
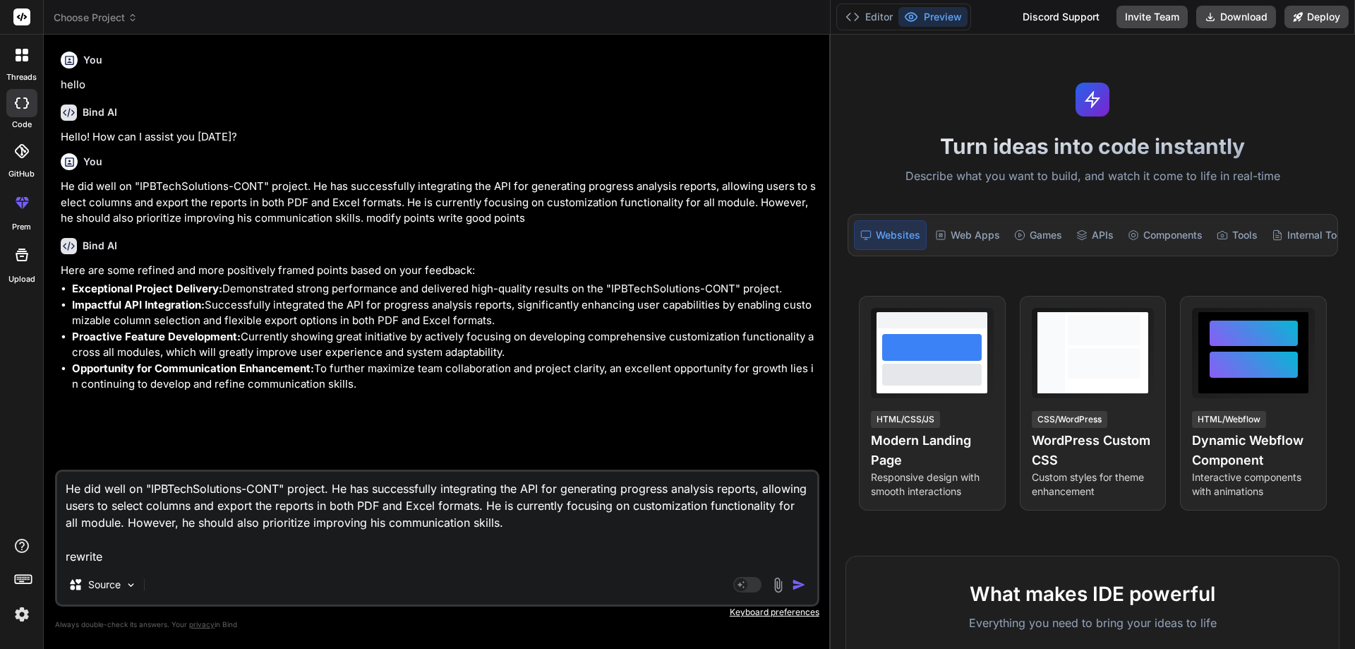
type textarea "He did well on "IPBTechSolutions-CONT" project. He has successfully integrating…"
type textarea "x"
type textarea "He did well on "IPBTechSolutions-CONT" project. He has successfully integrating…"
type textarea "x"
type textarea "He did well on "IPBTechSolutions-CONT" project. He has successfully integrating…"
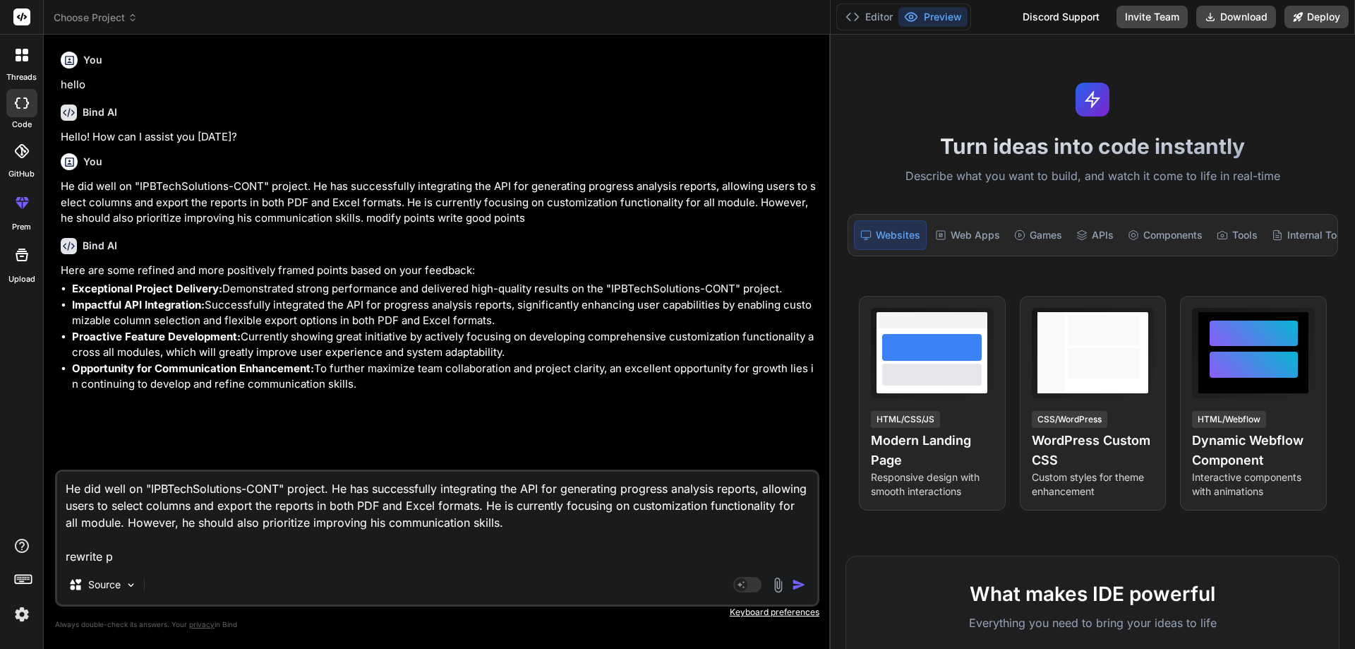
type textarea "x"
type textarea "He did well on "IPBTechSolutions-CONT" project. He has successfully integrating…"
type textarea "x"
type textarea "He did well on "IPBTechSolutions-CONT" project. He has successfully integrating…"
type textarea "x"
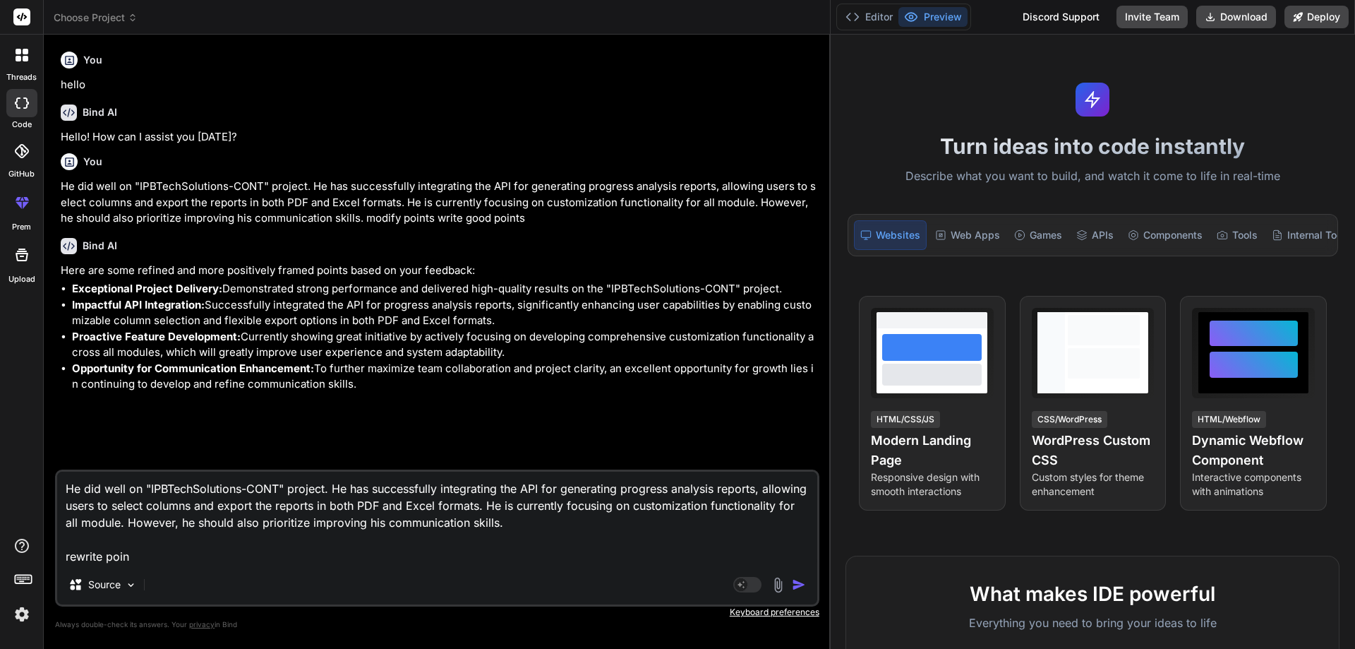
type textarea "He did well on "IPBTechSolutions-CONT" project. He has successfully integrating…"
type textarea "x"
type textarea "He did well on "IPBTechSolutions-CONT" project. He has successfully integrating…"
type textarea "x"
type textarea "He did well on "IPBTechSolutions-CONT" project. He has successfully integrating…"
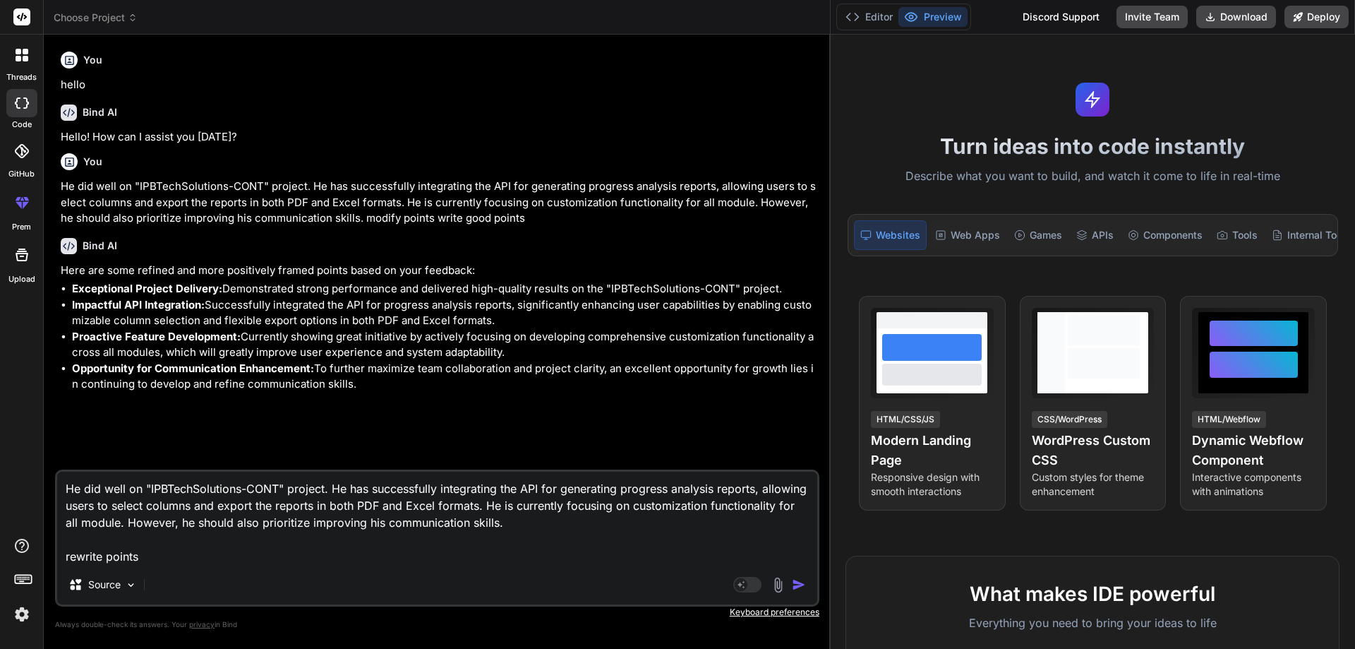
type textarea "x"
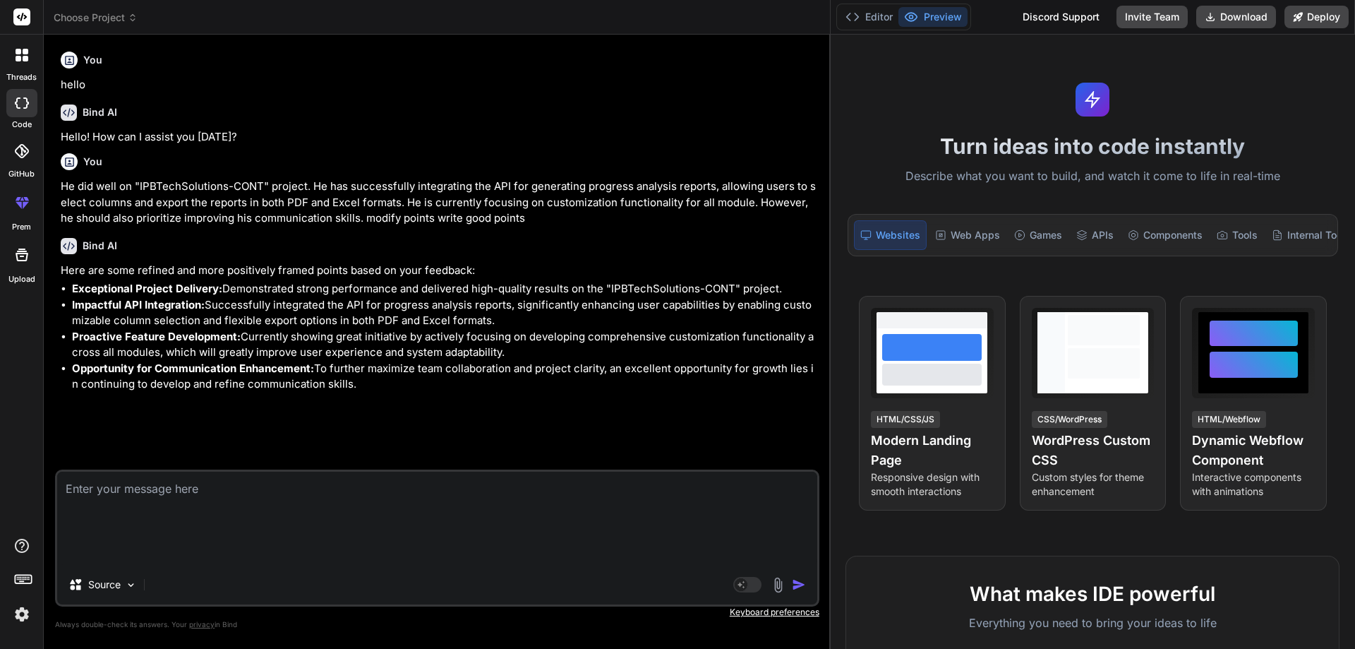
scroll to position [22, 0]
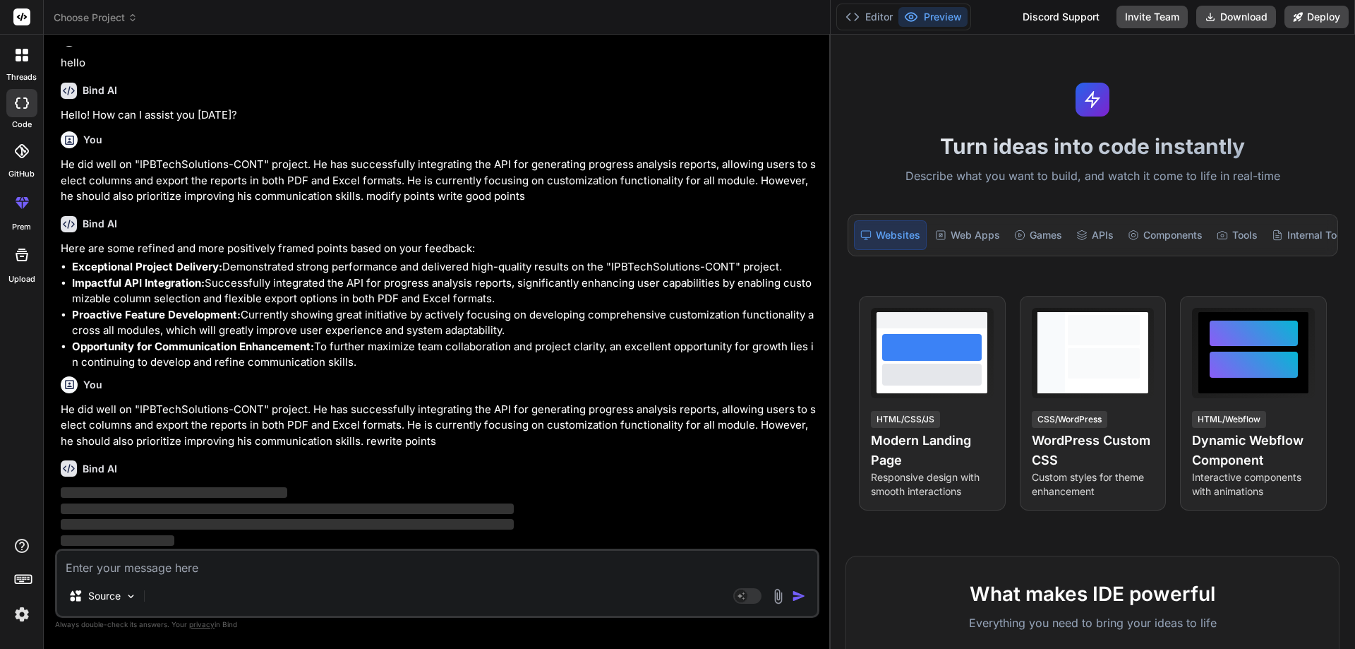
type textarea "x"
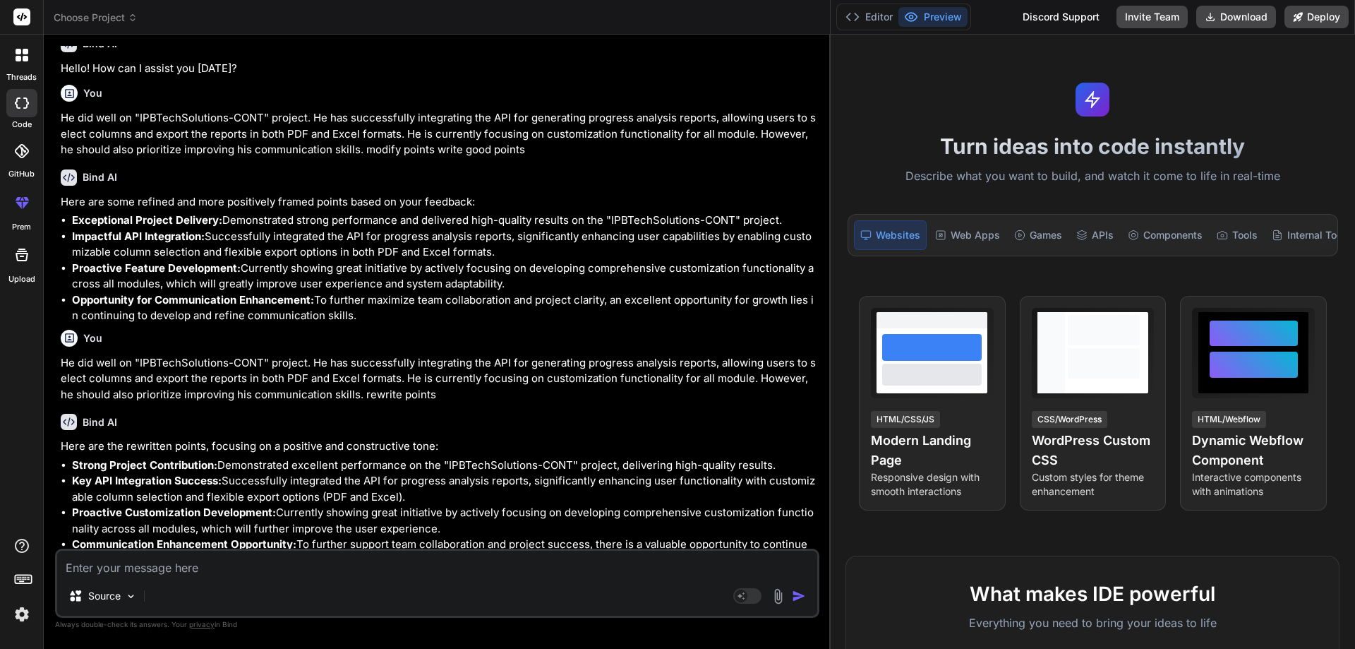
scroll to position [88, 0]
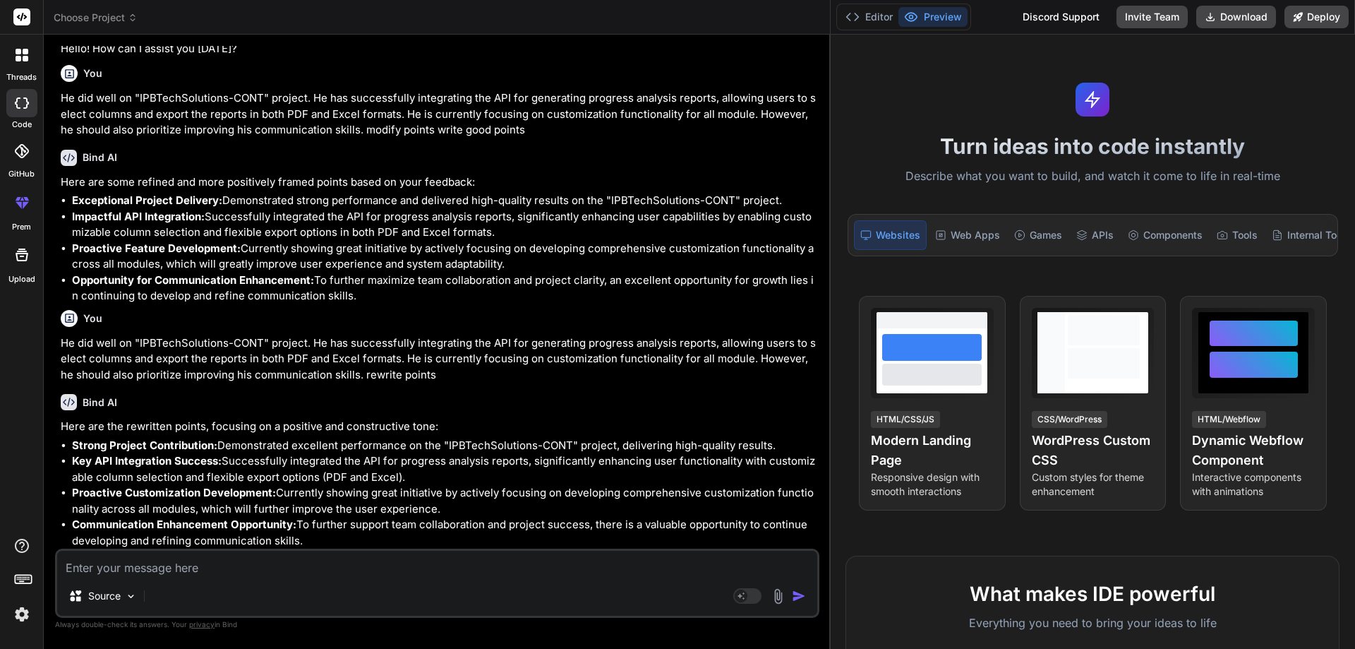
drag, startPoint x: 309, startPoint y: 541, endPoint x: 48, endPoint y: 442, distance: 279.2
click at [48, 442] on div "Bind AI Web Search Created with Pixso. Code Generator You hello Bind AI Hello! …" at bounding box center [437, 341] width 787 height 613
click at [124, 571] on textarea at bounding box center [437, 562] width 760 height 25
type textarea "i"
type textarea "x"
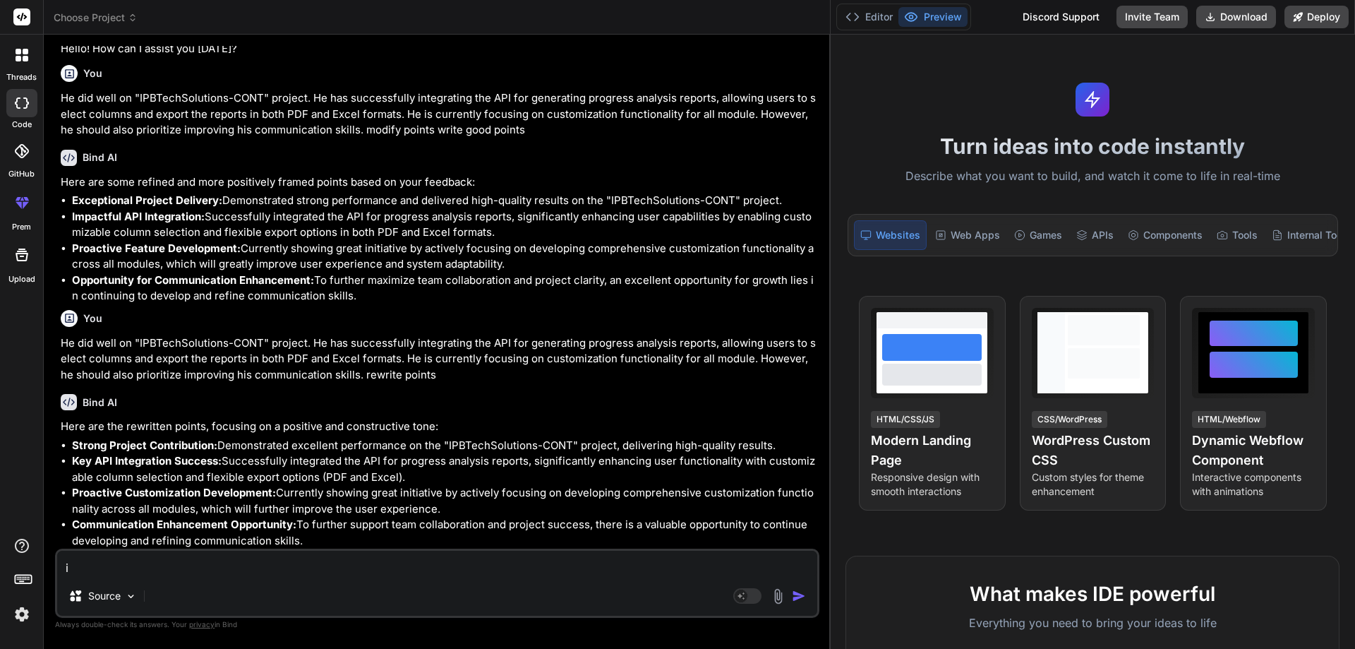
type textarea "in"
type textarea "x"
type textarea "in"
type textarea "x"
type textarea "in s"
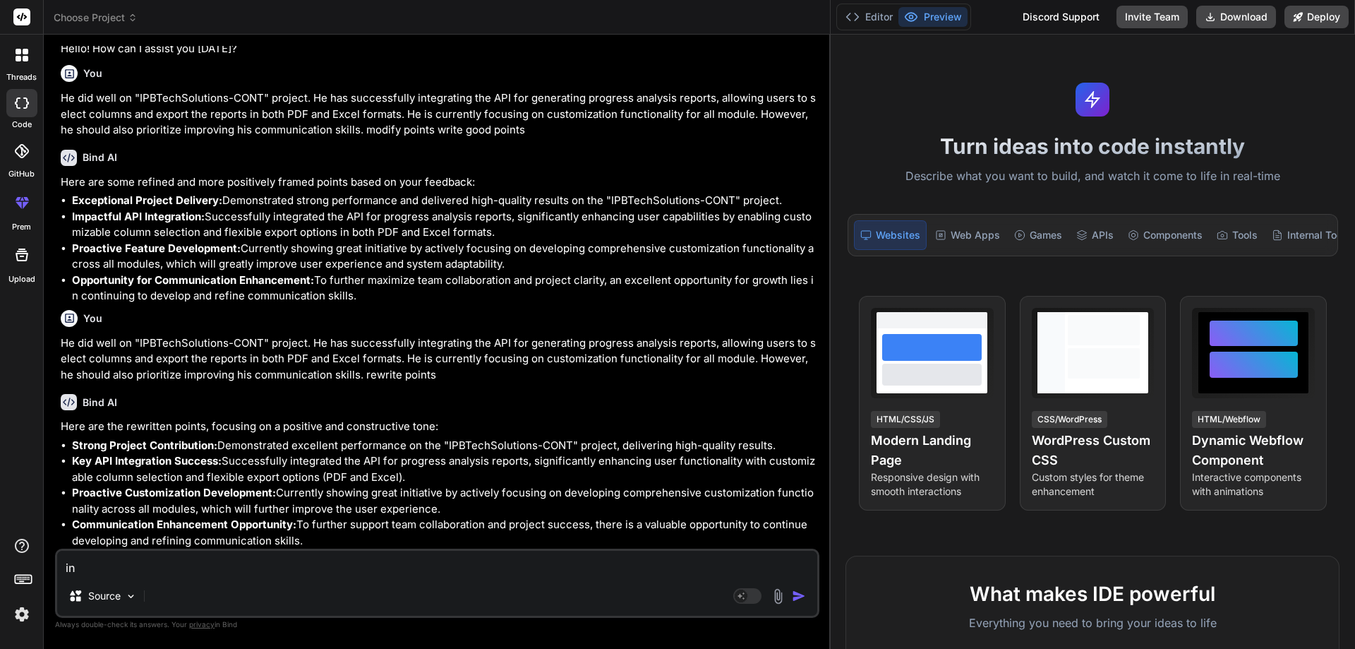
type textarea "x"
type textarea "in si"
type textarea "x"
type textarea "in sin"
type textarea "x"
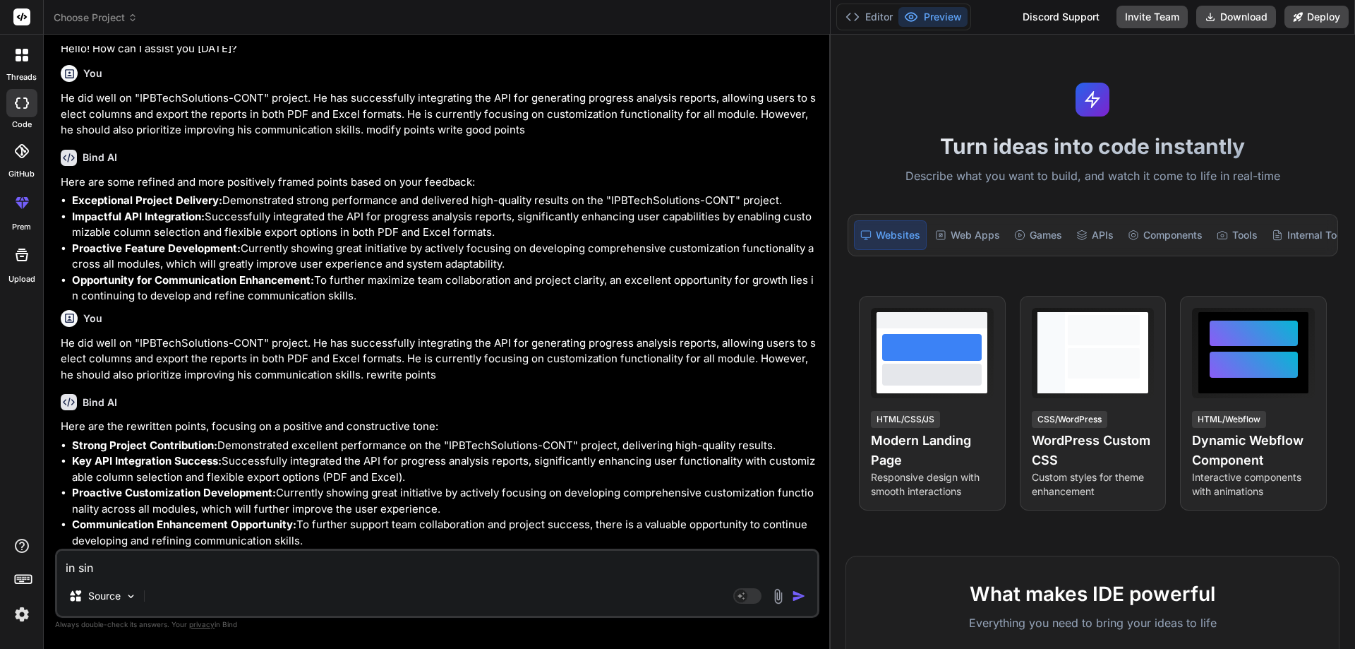
type textarea "in sing"
type textarea "x"
type textarea "in singl"
type textarea "x"
type textarea "in single"
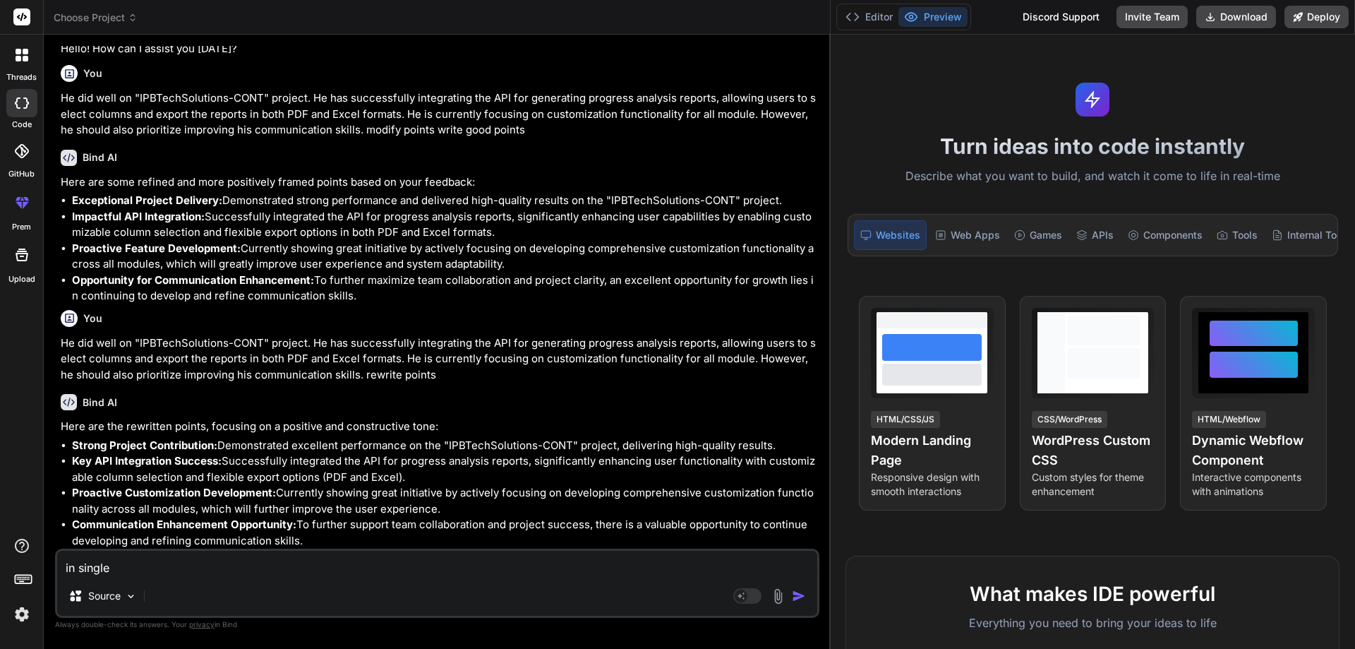
type textarea "x"
type textarea "in single"
type textarea "x"
type textarea "in single l"
type textarea "x"
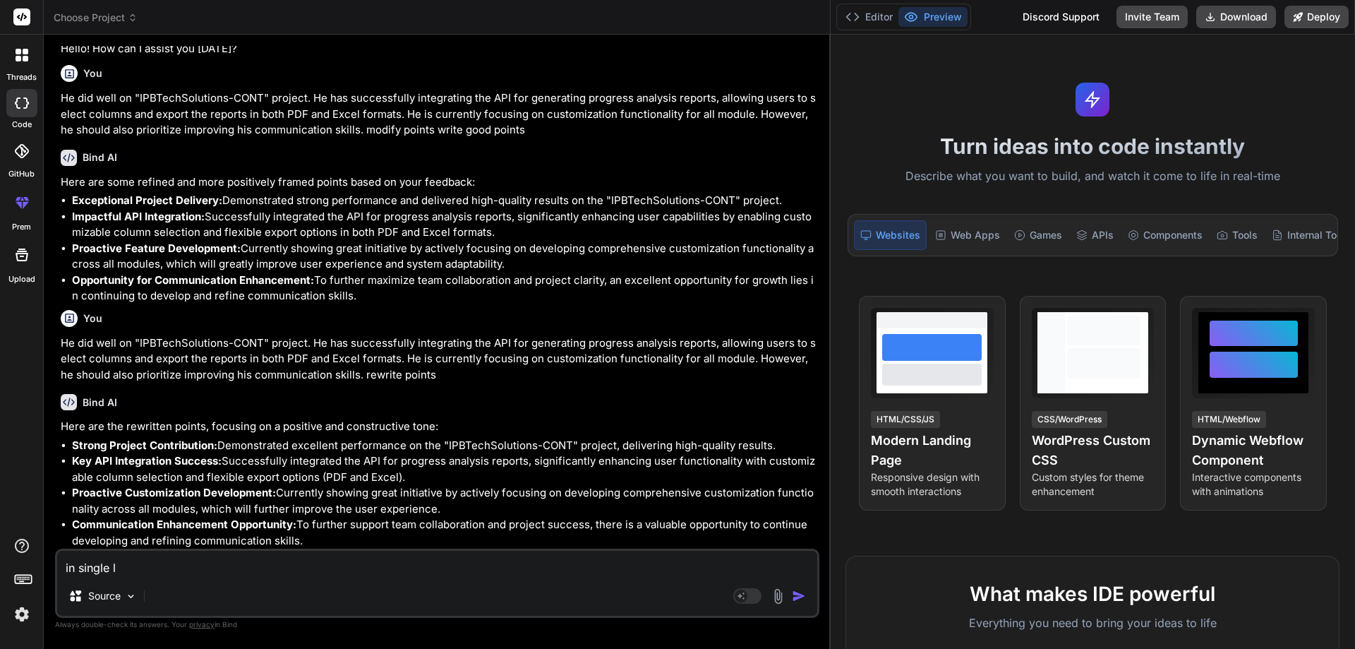
type textarea "in single li"
type textarea "x"
type textarea "in single lin"
type textarea "x"
type textarea "in single li"
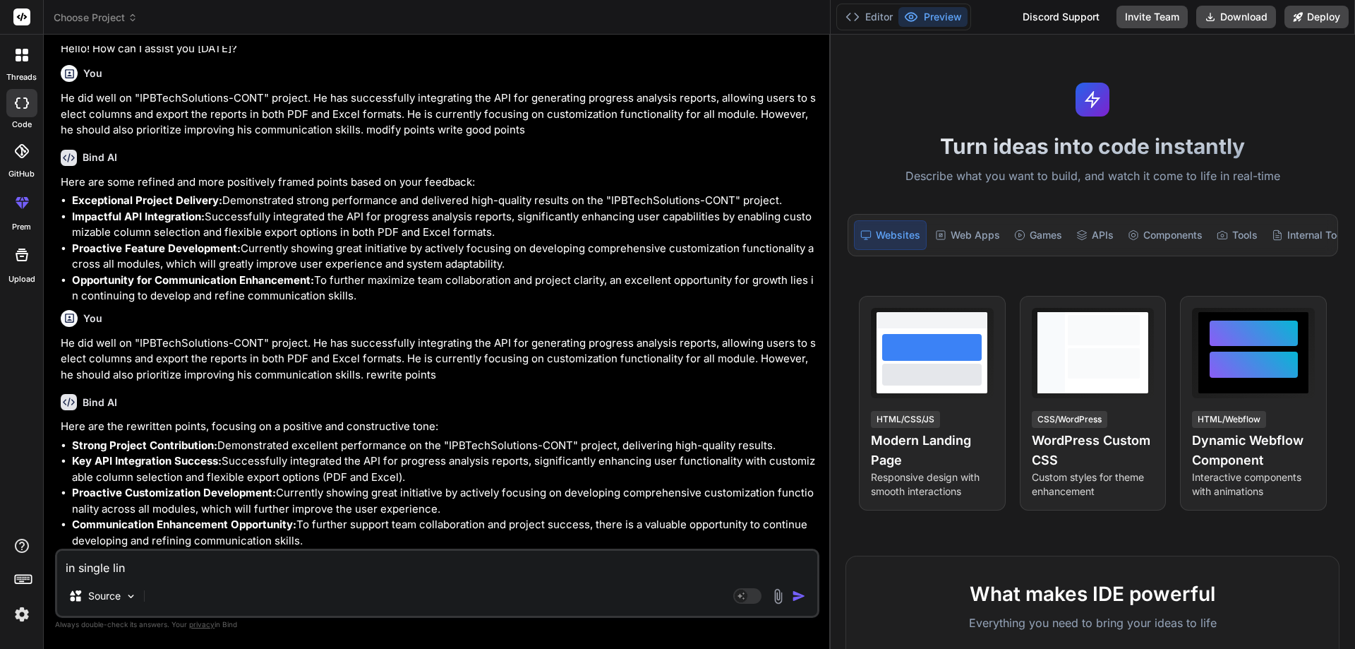
type textarea "x"
type textarea "in single l"
type textarea "x"
type textarea "in single"
type textarea "x"
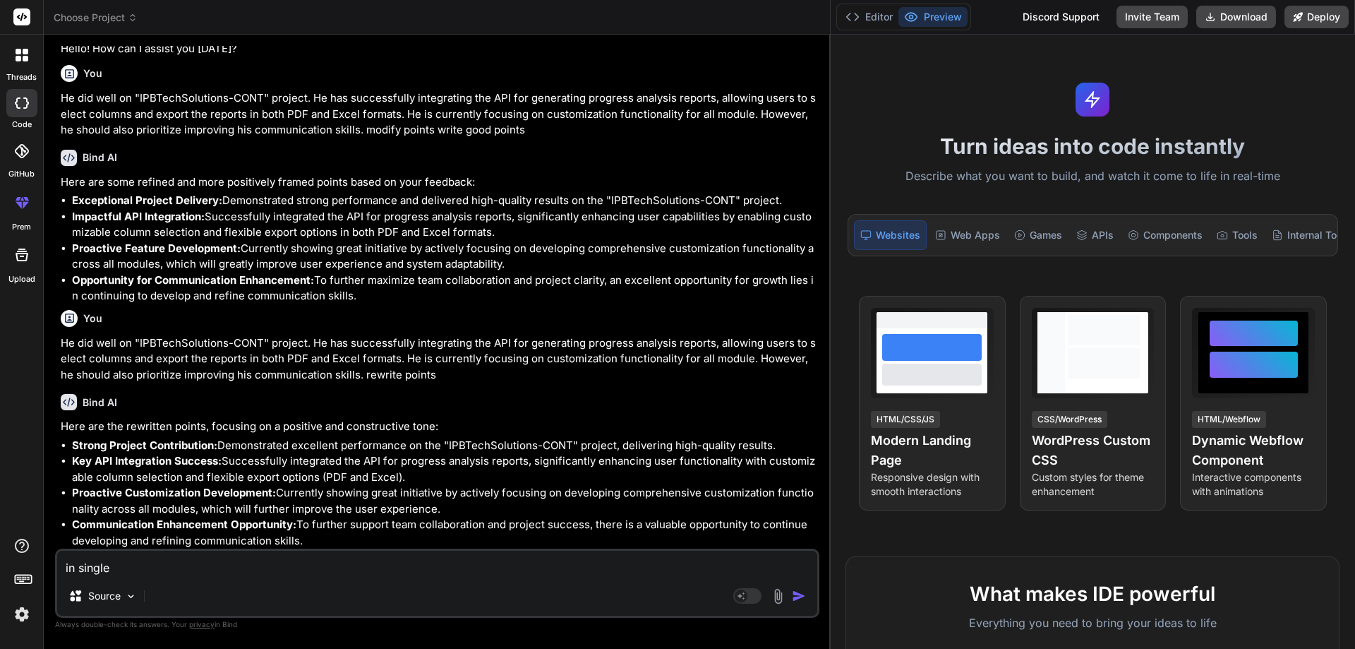
type textarea "in single p"
type textarea "x"
type textarea "in single po"
type textarea "x"
type textarea "in single poi"
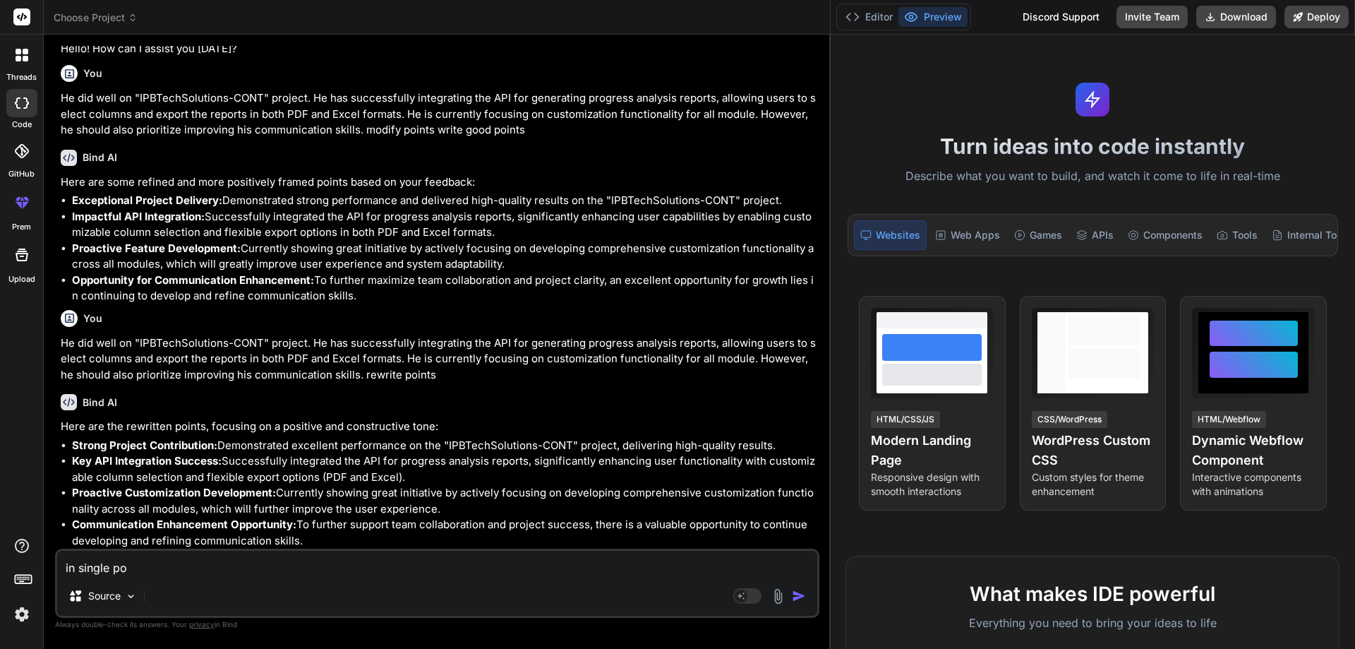
type textarea "x"
type textarea "in single poin"
type textarea "x"
type textarea "in single point"
type textarea "x"
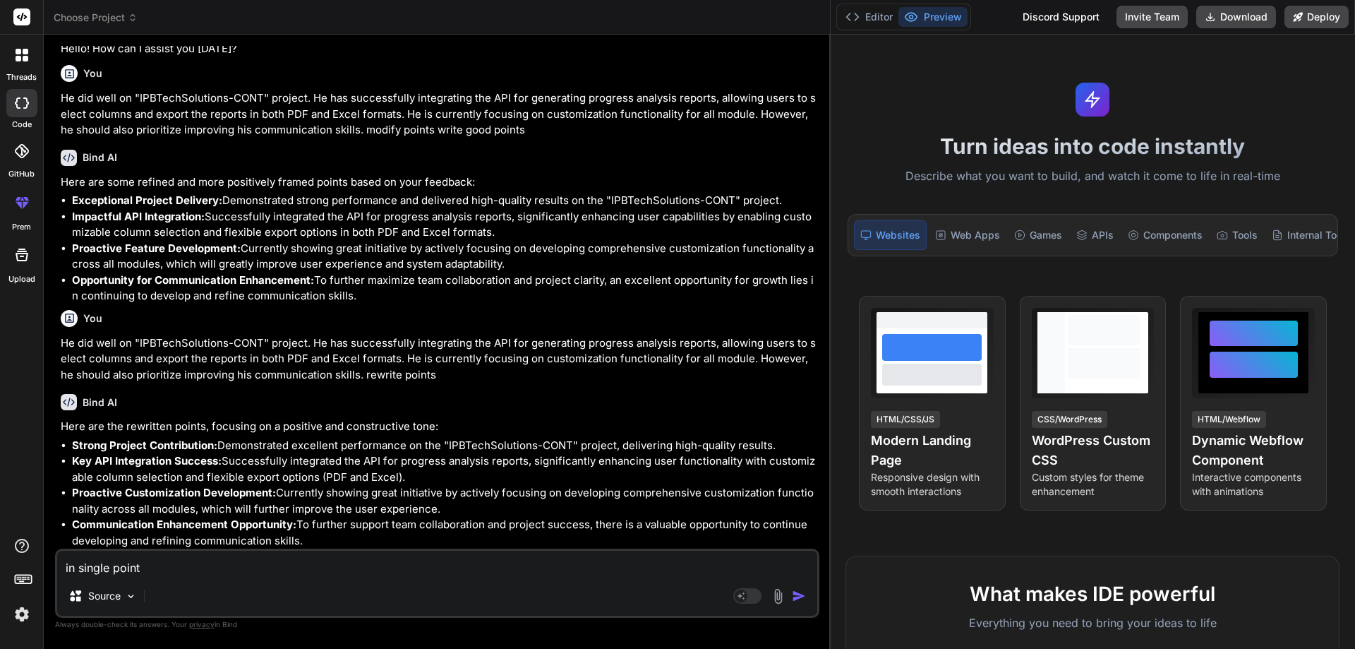
type textarea "in single points"
type textarea "x"
type textarea "in single points"
type textarea "x"
type textarea "in single points w"
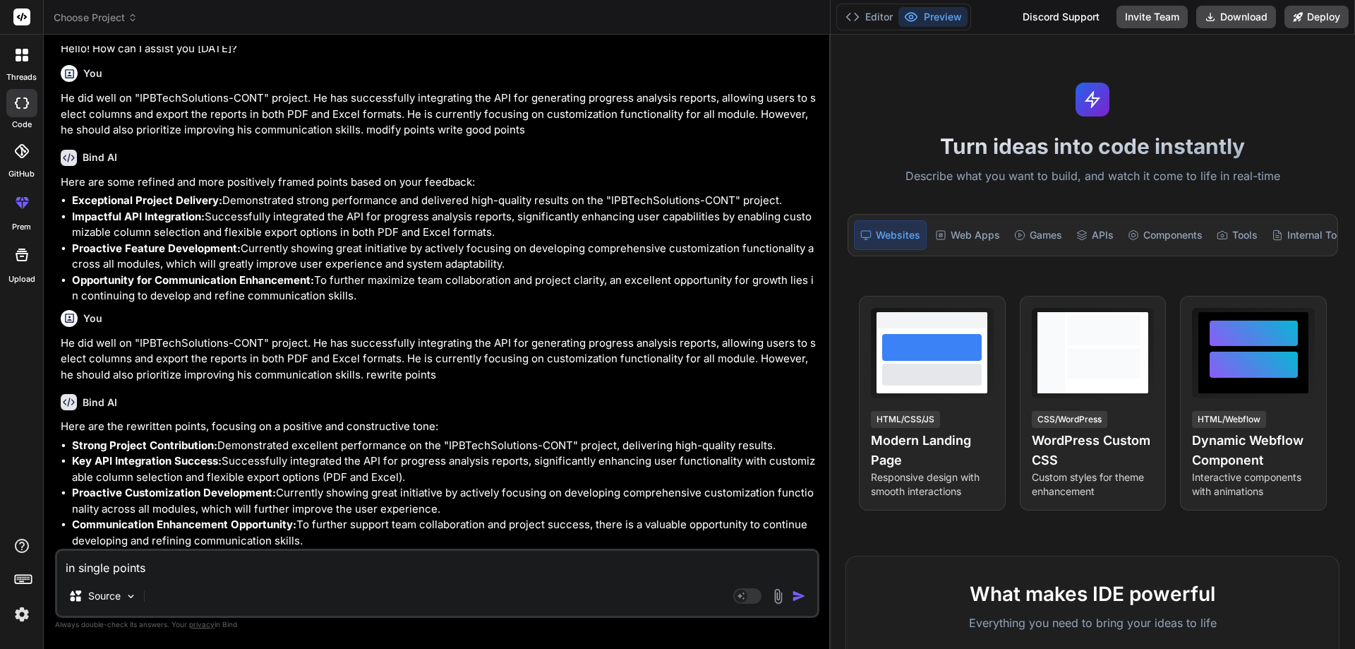
type textarea "x"
type textarea "in single points wr"
type textarea "x"
type textarea "in single points wri"
type textarea "x"
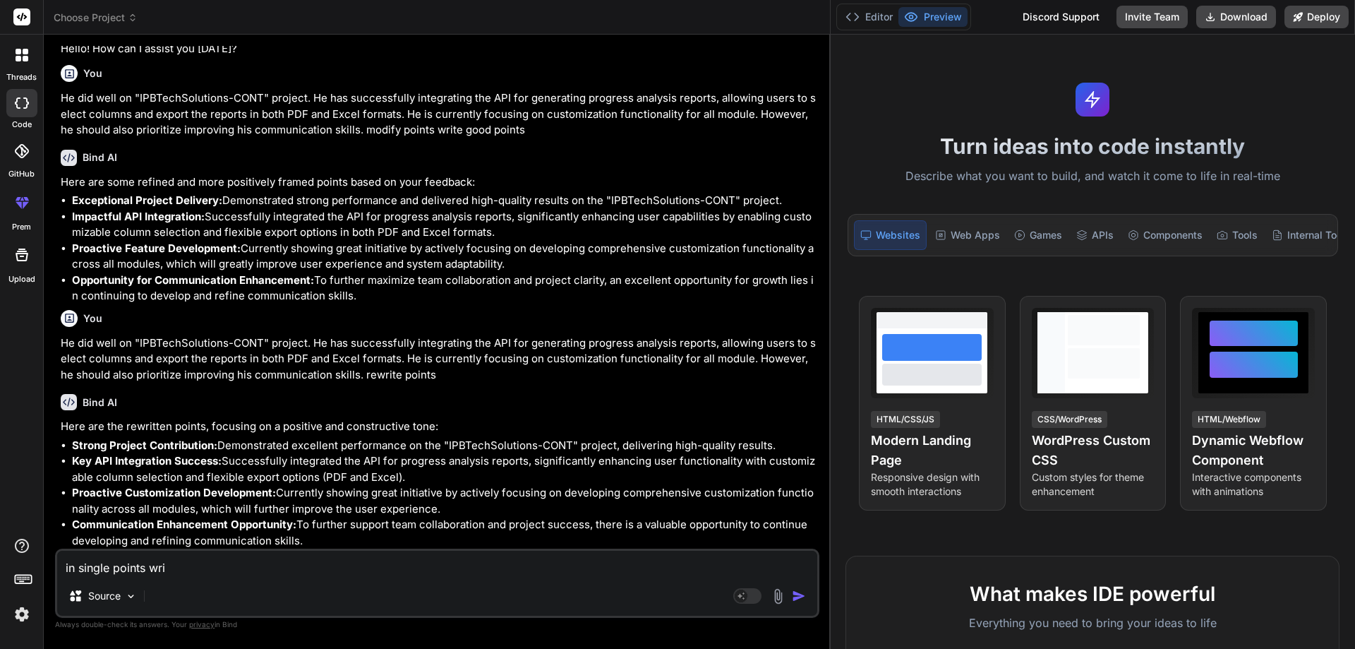
type textarea "in single points writ"
type textarea "x"
type textarea "in single points write"
type textarea "x"
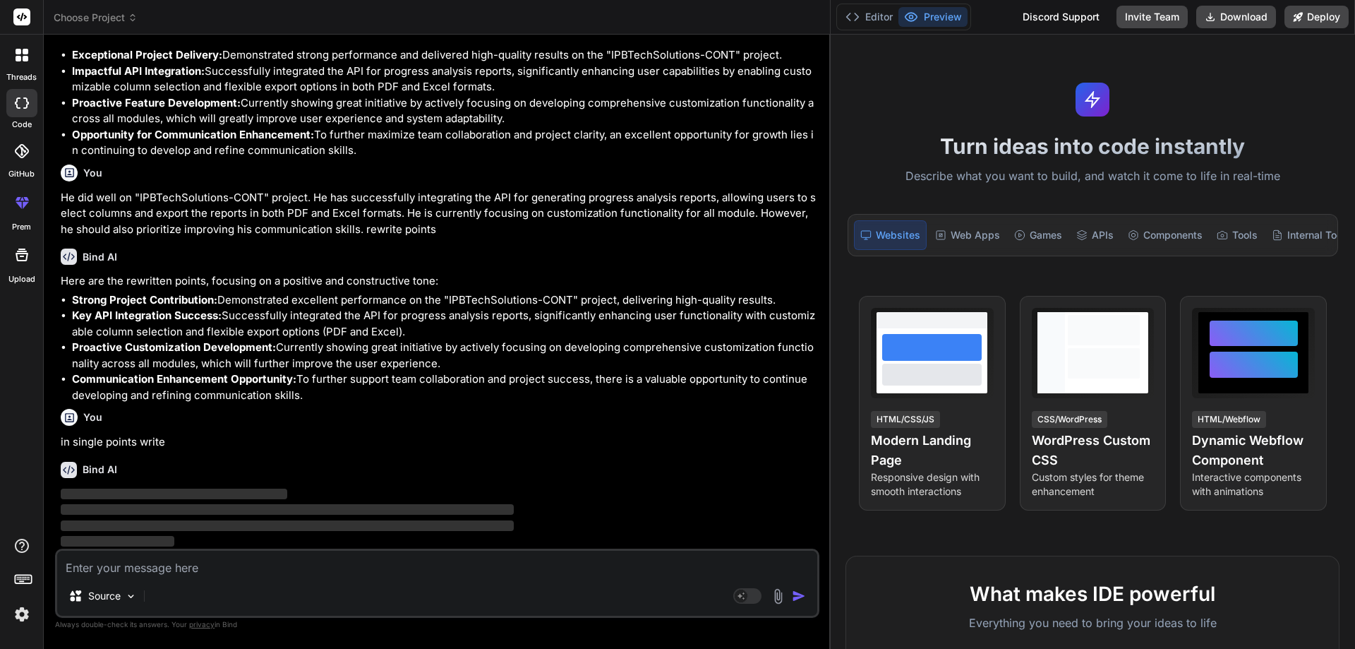
scroll to position [235, 0]
type textarea "x"
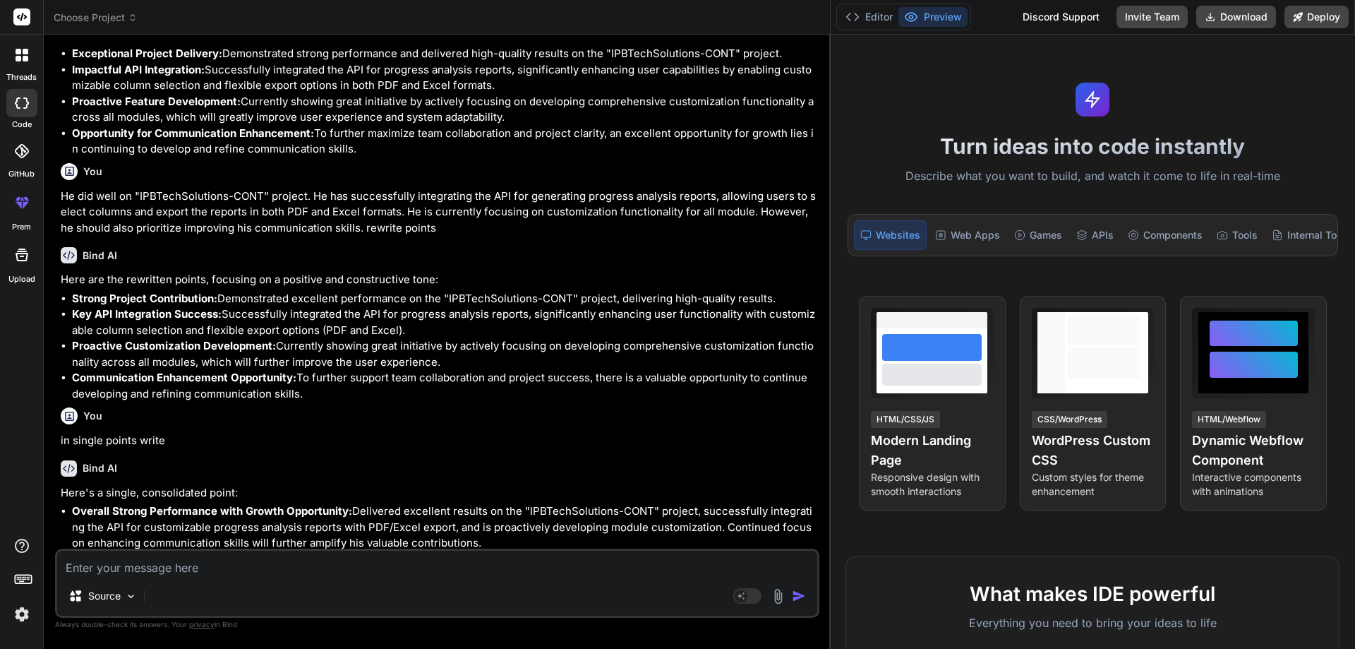
scroll to position [238, 0]
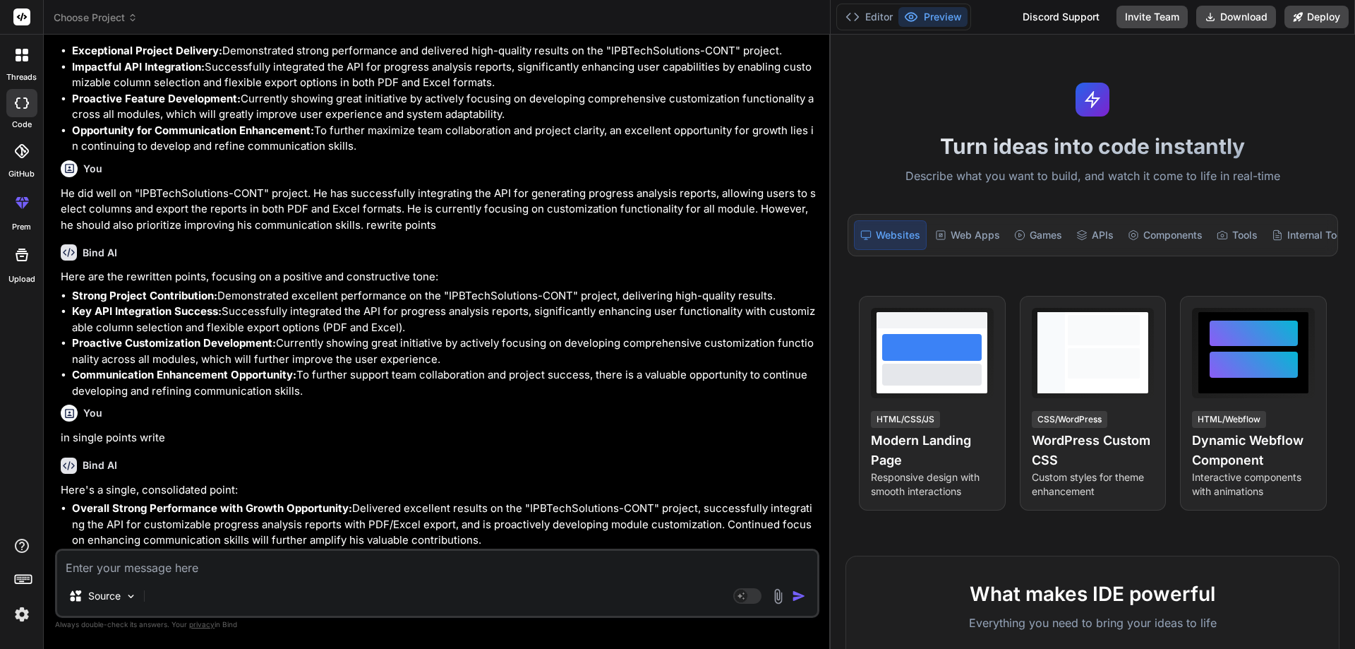
drag, startPoint x: 469, startPoint y: 542, endPoint x: 402, endPoint y: 510, distance: 73.9
click at [402, 510] on li "Overall Strong Performance with Growth Opportunity: Delivered excellent results…" at bounding box center [444, 524] width 745 height 48
copy li "excellent results on the "IPBTechSolutions-CONT" project, successfully integrat…"
click at [474, 541] on li "Overall Strong Performance with Growth Opportunity: Delivered excellent results…" at bounding box center [444, 524] width 745 height 48
click at [471, 538] on li "Overall Strong Performance with Growth Opportunity: Delivered excellent results…" at bounding box center [444, 524] width 745 height 48
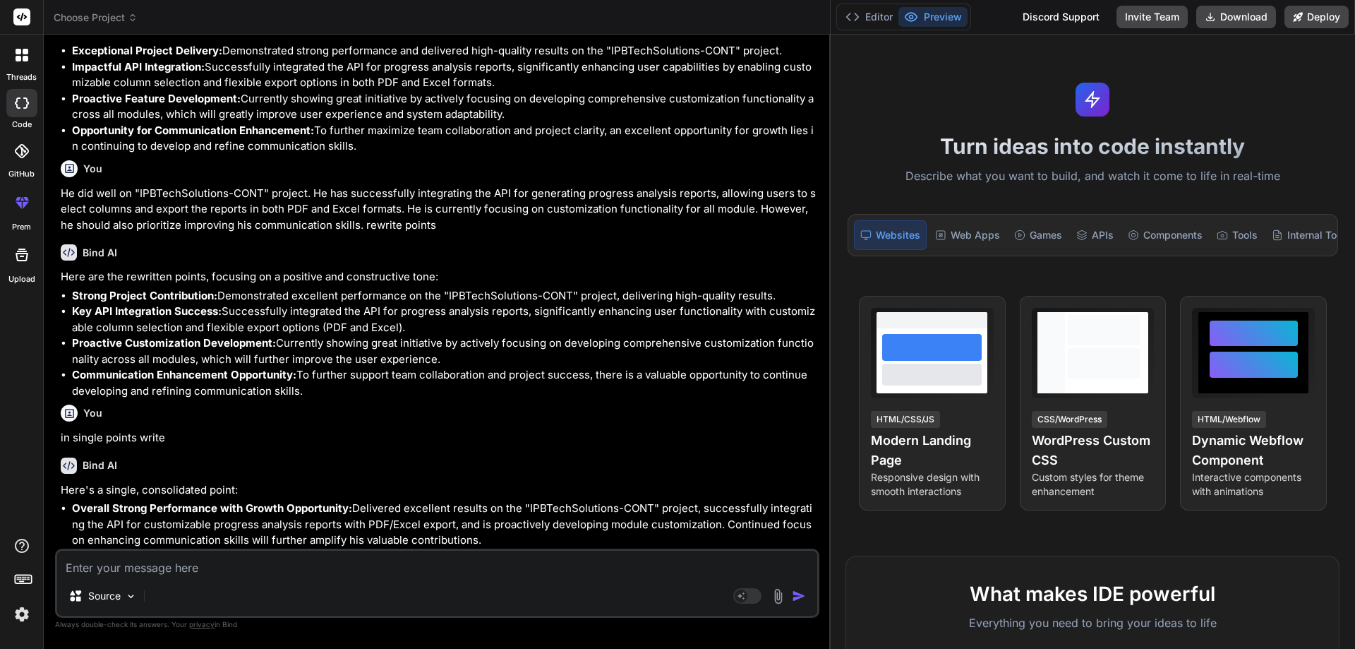
drag, startPoint x: 467, startPoint y: 541, endPoint x: 352, endPoint y: 503, distance: 121.0
click at [352, 503] on li "Overall Strong Performance with Growth Opportunity: Delivered excellent results…" at bounding box center [444, 524] width 745 height 48
copy li "Delivered excellent results on the "IPBTechSolutions-CONT" project, successfull…"
click at [407, 471] on div "Bind AI" at bounding box center [439, 465] width 756 height 16
drag, startPoint x: 410, startPoint y: 192, endPoint x: 347, endPoint y: 247, distance: 84.1
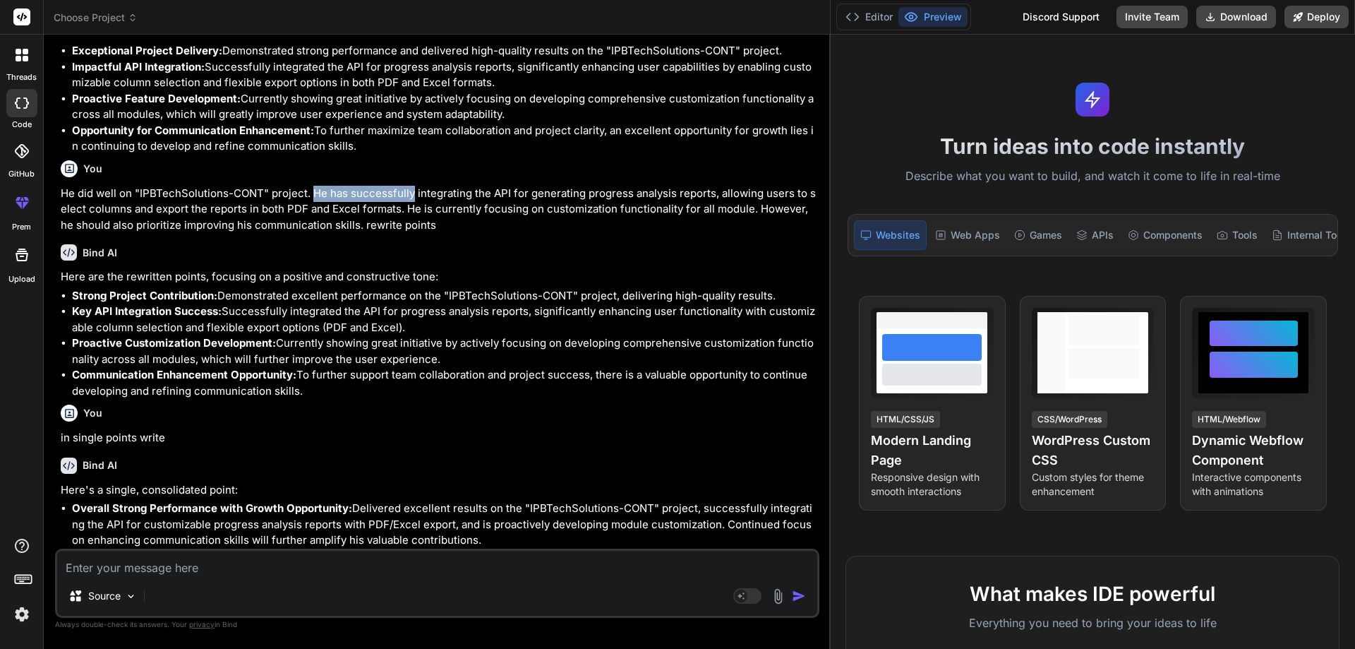
click at [312, 194] on p "He did well on "IPBTechSolutions-CONT" project. He has successfully integrating…" at bounding box center [439, 210] width 756 height 48
copy p "He has successfully"
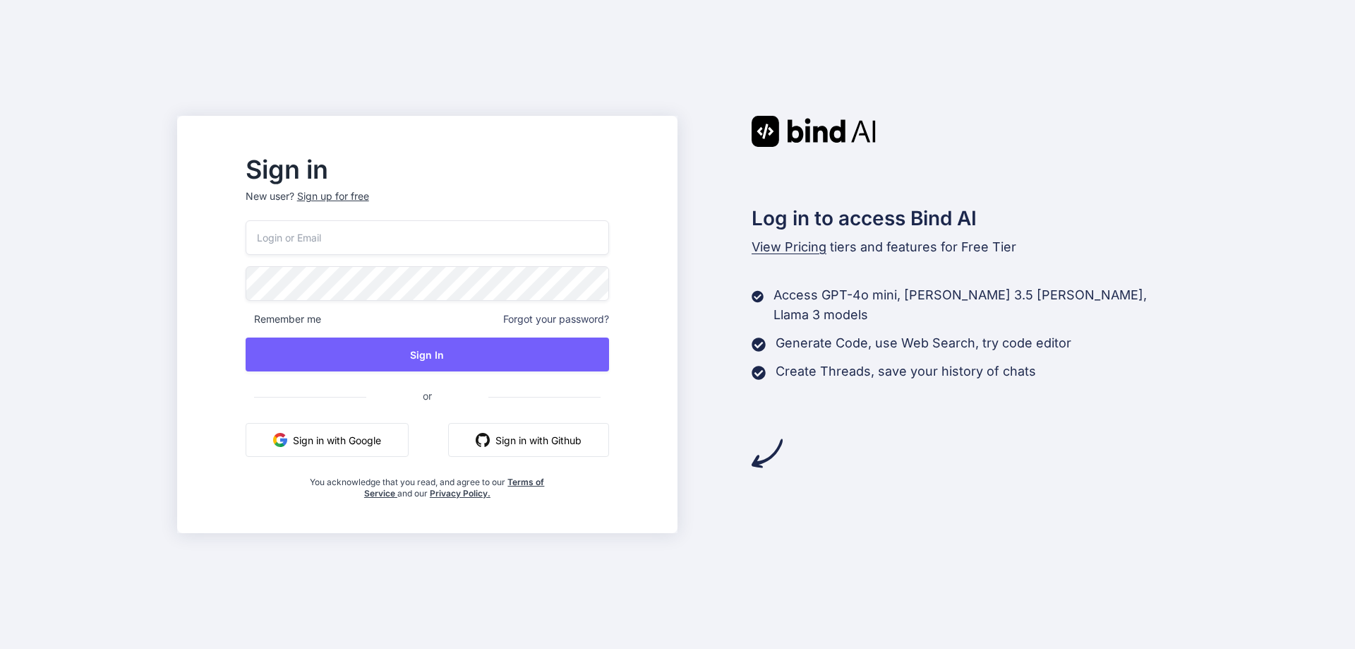
click at [395, 239] on input "email" at bounding box center [427, 237] width 363 height 35
type input "[EMAIL_ADDRESS][DOMAIN_NAME]"
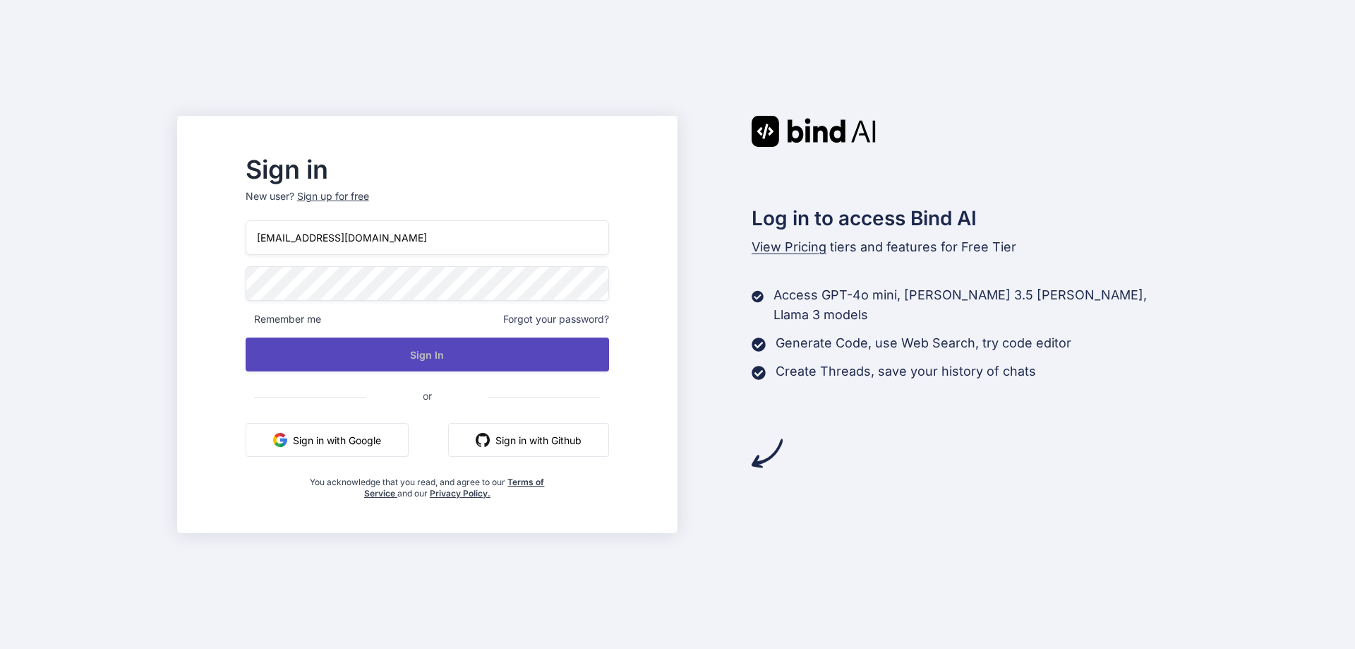
click at [466, 354] on button "Sign In" at bounding box center [427, 354] width 363 height 34
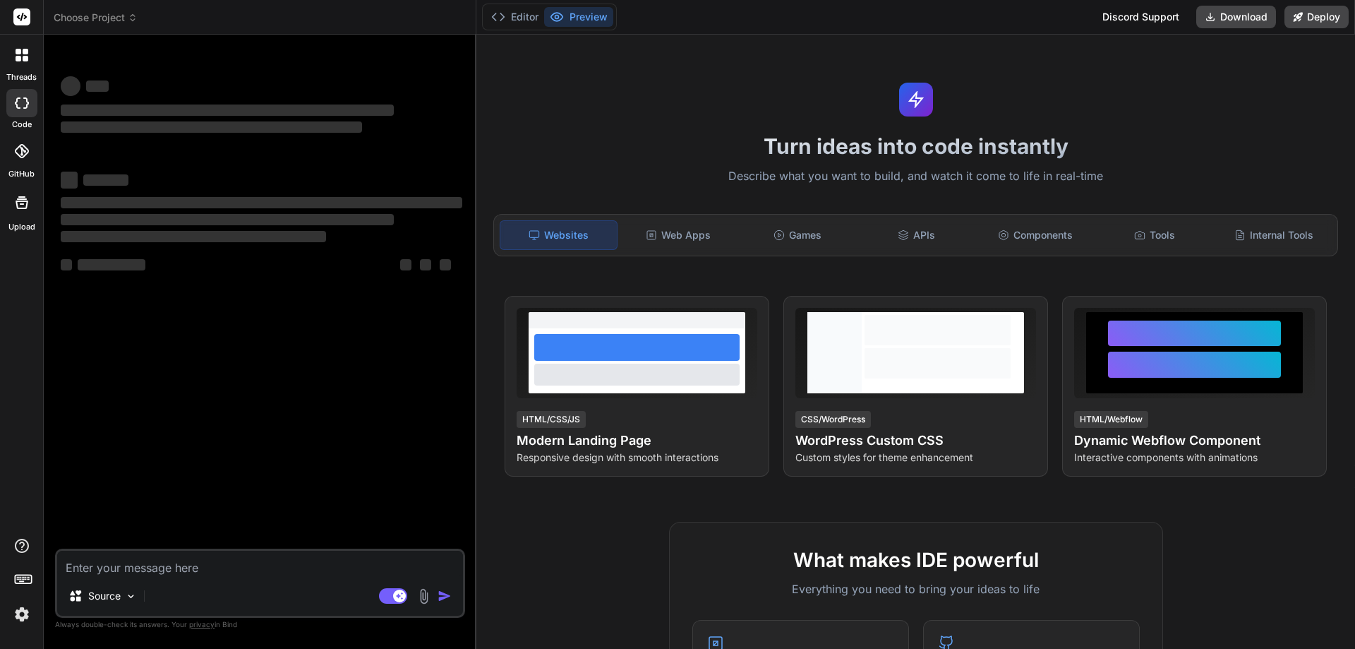
type textarea "x"
